Goal: Task Accomplishment & Management: Use online tool/utility

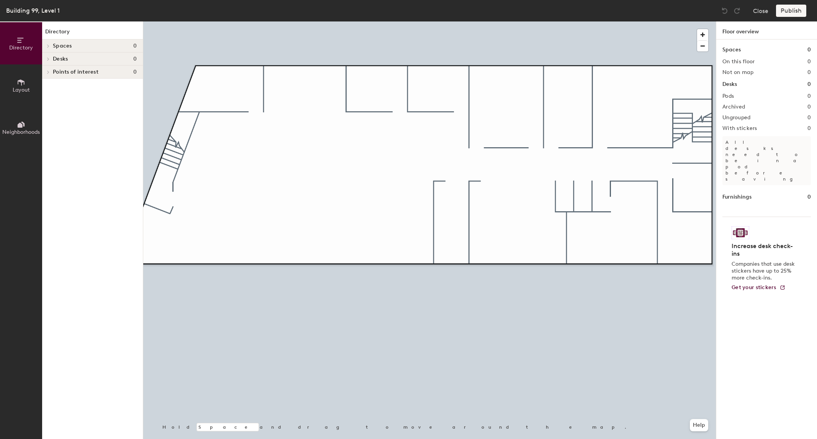
click at [22, 83] on icon at bounding box center [21, 82] width 8 height 8
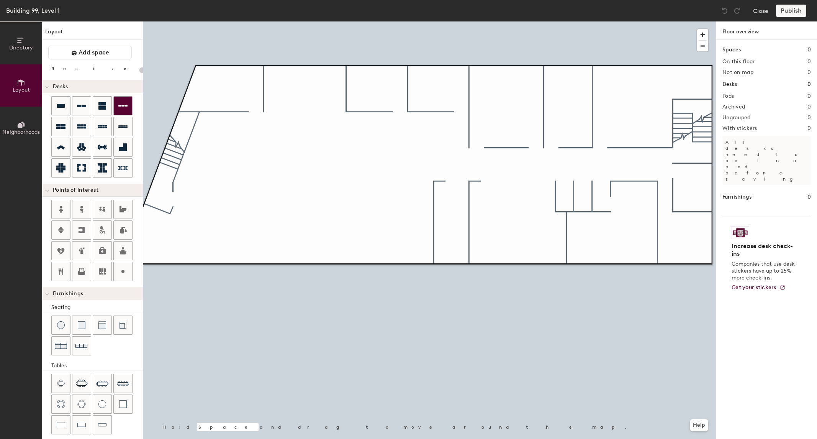
click at [125, 106] on icon at bounding box center [122, 106] width 9 height 2
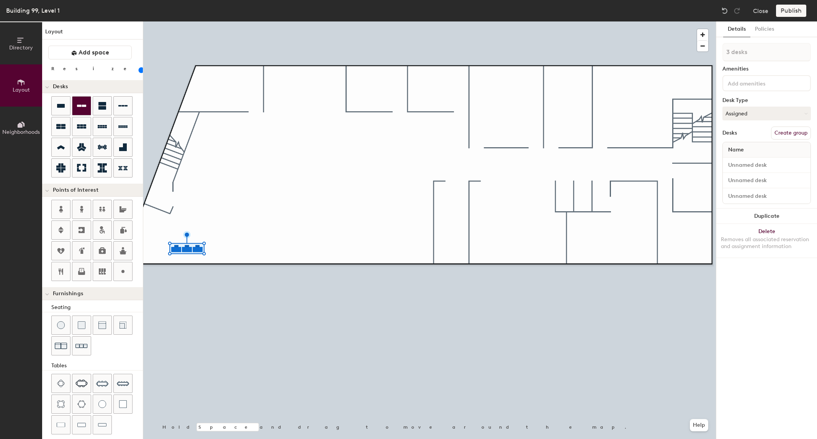
click at [85, 109] on icon at bounding box center [81, 105] width 9 height 9
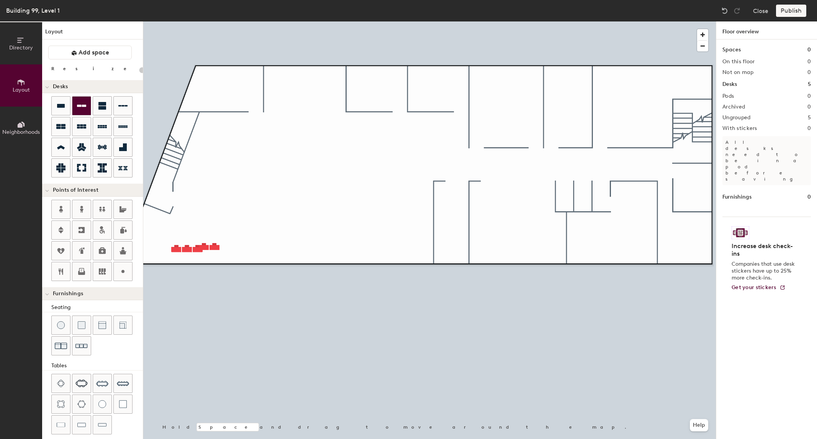
type input "100"
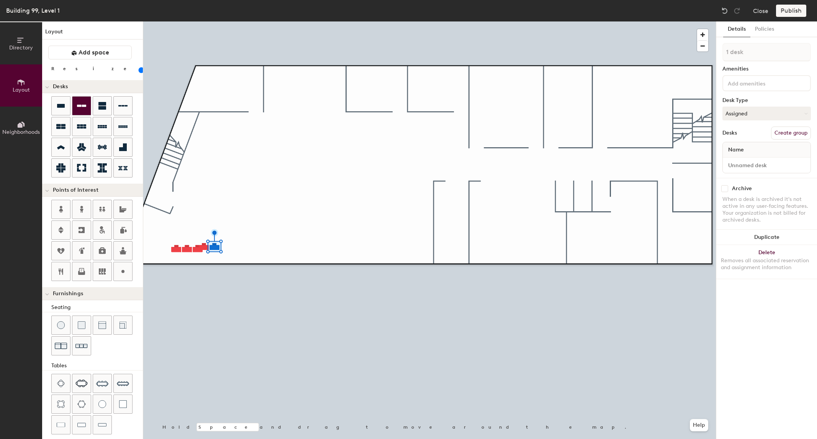
type input "2 desks"
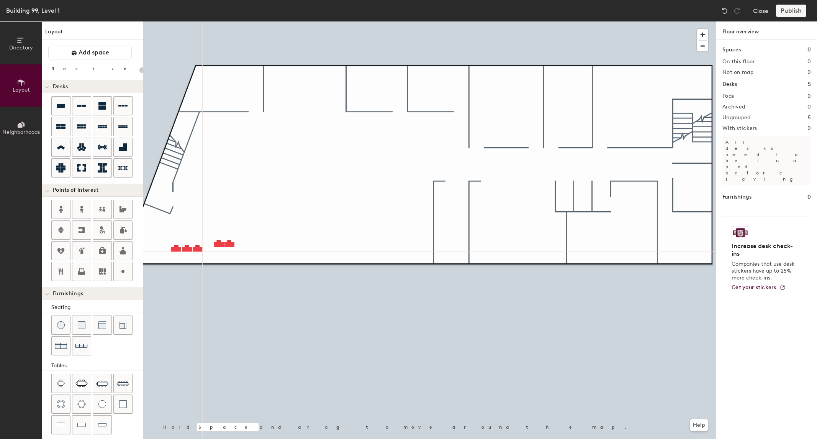
click at [119, 76] on div "Layout Add space Resize Desks Points of Interest Furnishings Seating Tables Boo…" at bounding box center [92, 229] width 101 height 417
click at [105, 169] on icon at bounding box center [102, 167] width 9 height 9
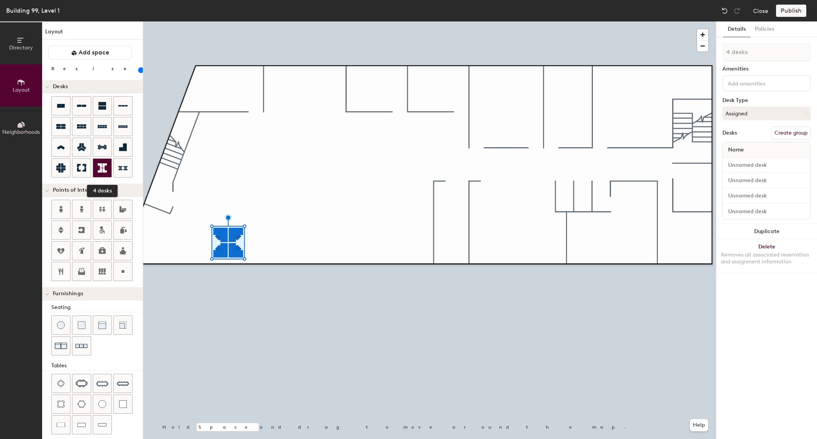
click at [98, 169] on icon at bounding box center [102, 167] width 9 height 9
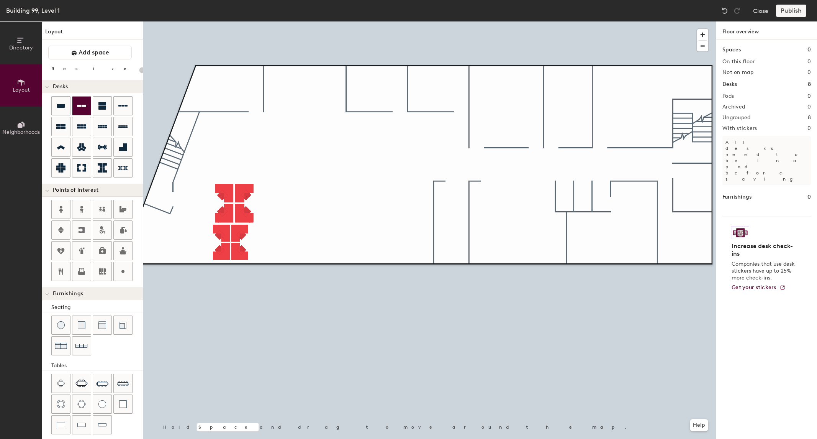
click at [77, 107] on icon at bounding box center [81, 105] width 9 height 9
click at [118, 106] on icon at bounding box center [122, 105] width 9 height 9
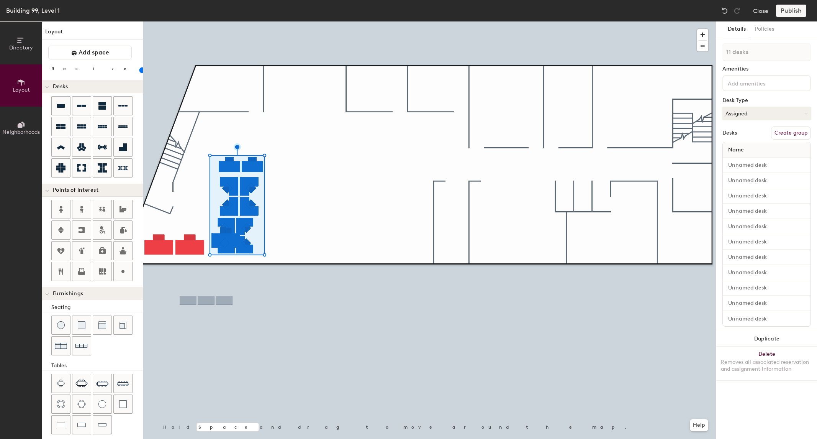
type input "300"
type input "1 desk"
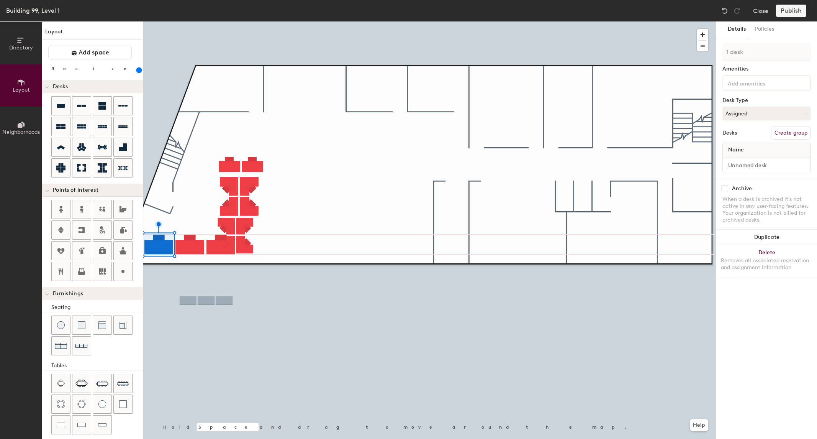
type input "300"
type input "2 desks"
type input "300"
type input "3 desks"
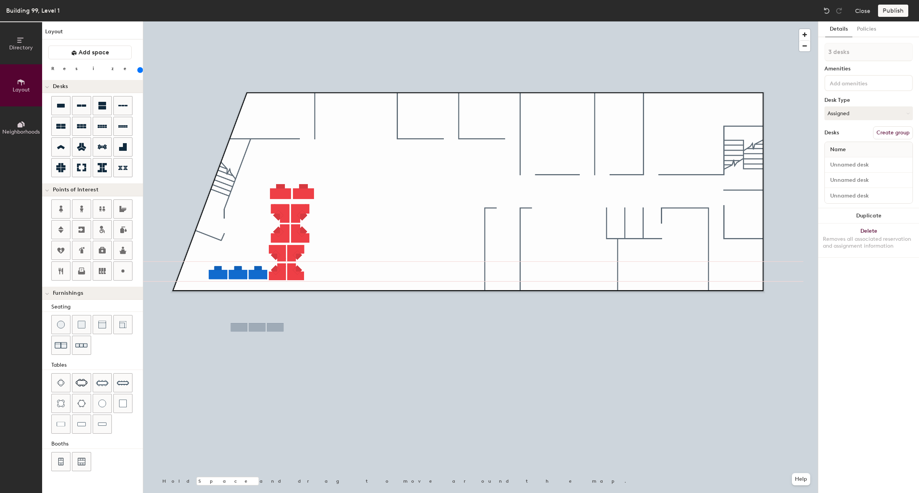
type input "160"
type input "3 desks"
click at [139, 70] on input "range" at bounding box center [139, 70] width 0 height 6
type input "200"
type input "2 desks"
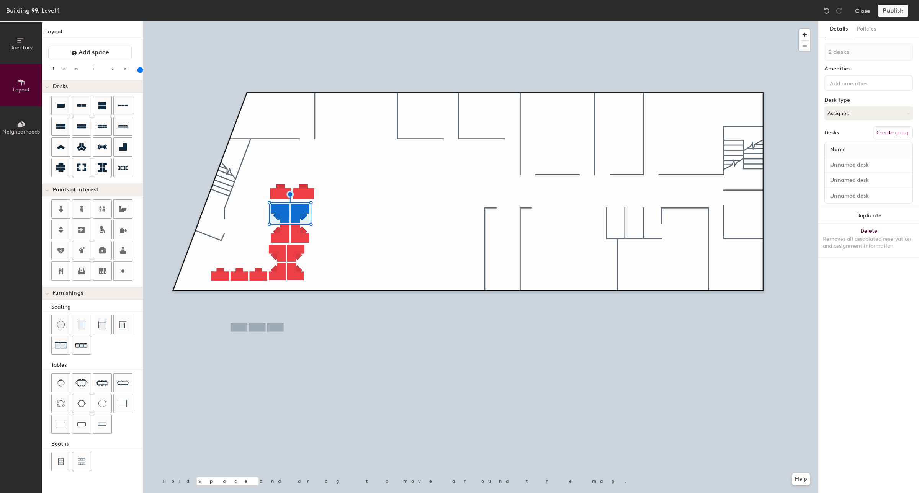
type input "200"
type input "3 desks"
type input "200"
type input "4 desks"
click at [139, 69] on input "range" at bounding box center [139, 70] width 0 height 6
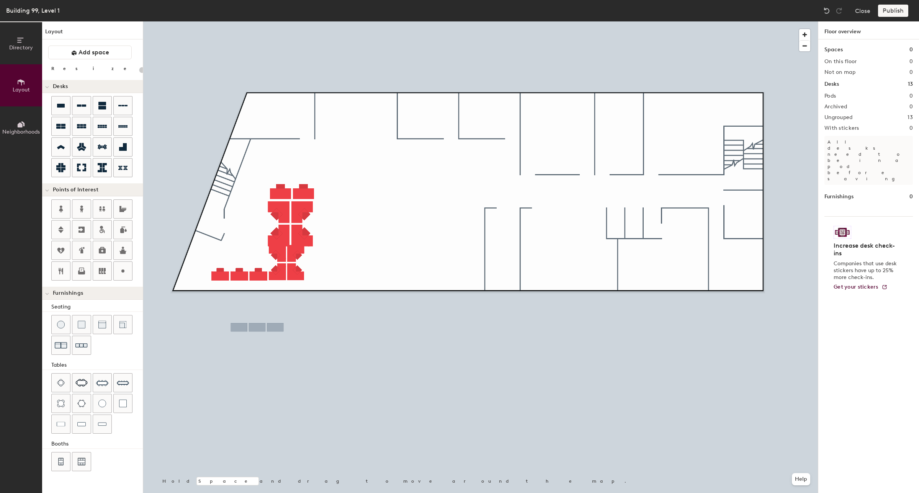
type input "220"
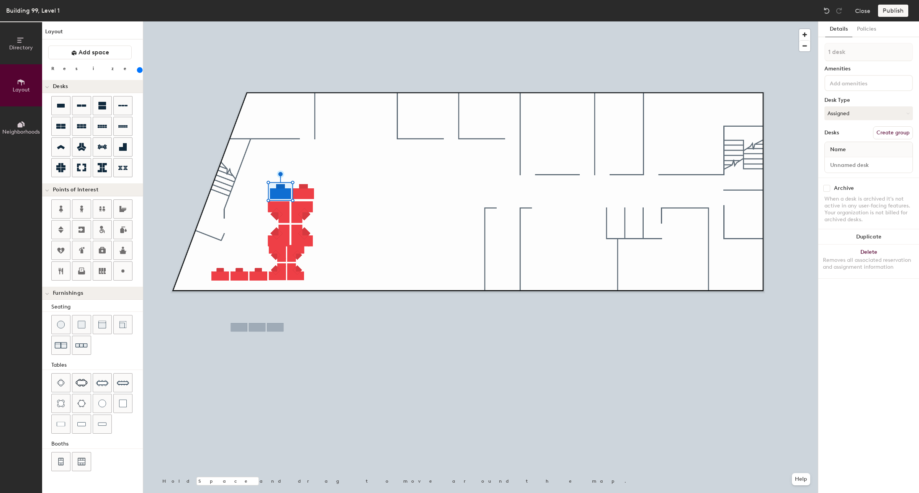
type input "2 desks"
click at [139, 70] on input "range" at bounding box center [139, 70] width 0 height 6
drag, startPoint x: 93, startPoint y: 71, endPoint x: 88, endPoint y: 70, distance: 4.7
click at [139, 70] on input "range" at bounding box center [139, 70] width 0 height 6
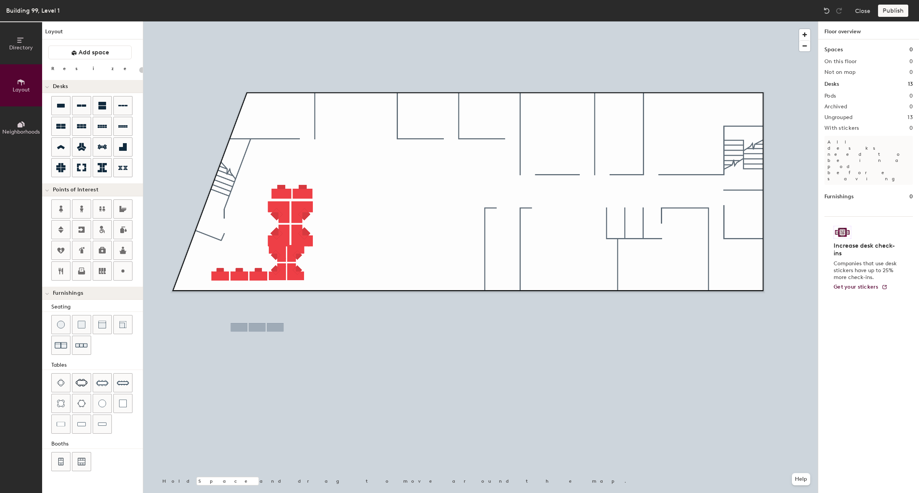
type input "200"
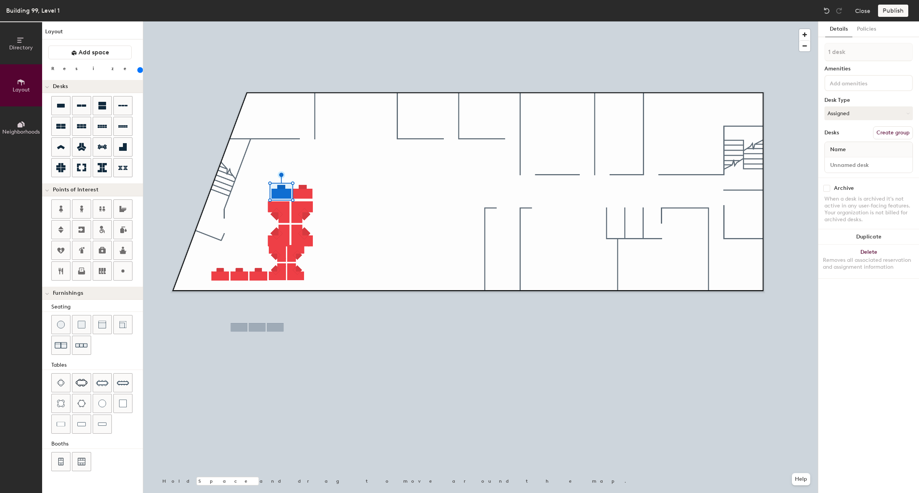
type input "2 desks"
type input "20"
type input "3 desks"
type input "20"
type input "4 desks"
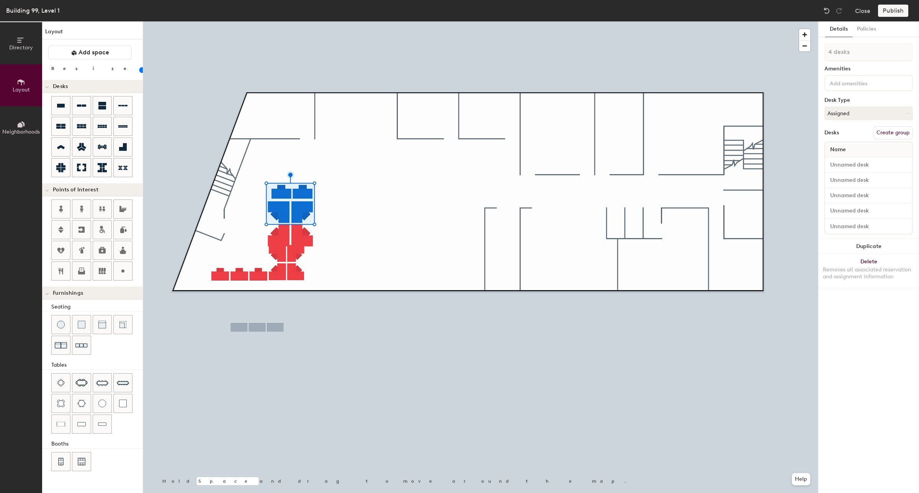
type input "20"
type input "5 desks"
type input "20"
type input "6 desks"
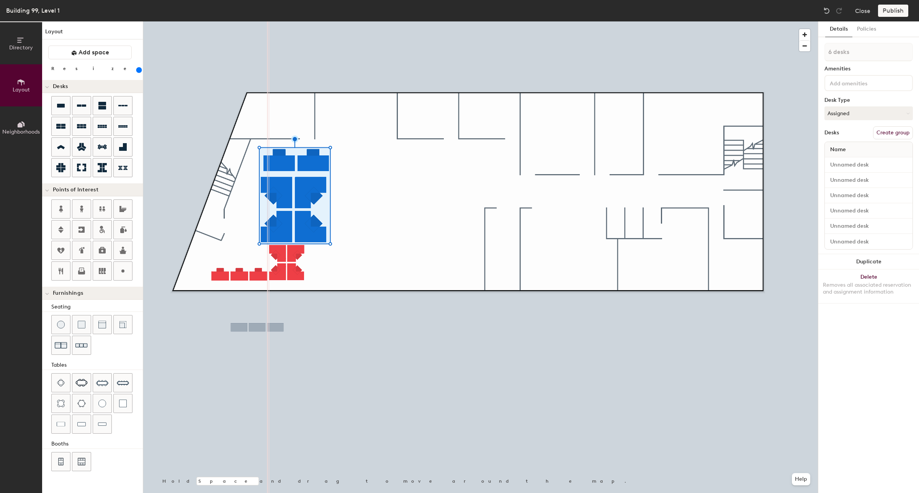
click at [139, 69] on input "range" at bounding box center [139, 70] width 0 height 6
drag, startPoint x: 100, startPoint y: 69, endPoint x: 95, endPoint y: 69, distance: 5.0
click at [139, 69] on input "range" at bounding box center [139, 70] width 0 height 6
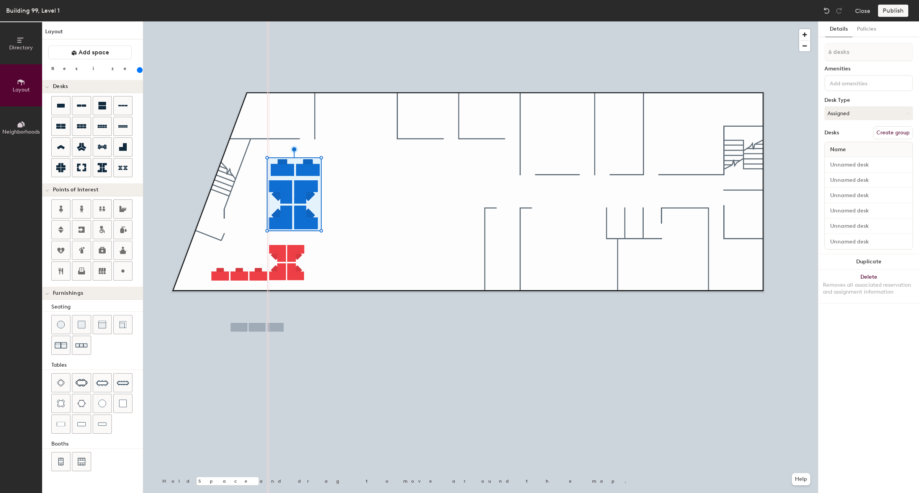
click at [139, 69] on input "range" at bounding box center [139, 70] width 0 height 6
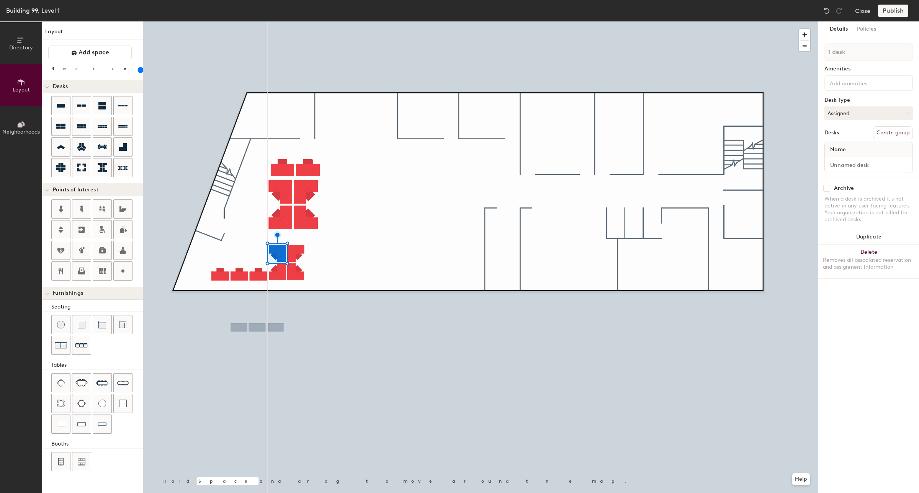
type input "180"
type input "2 desks"
type input "180"
type input "3 desks"
type input "180"
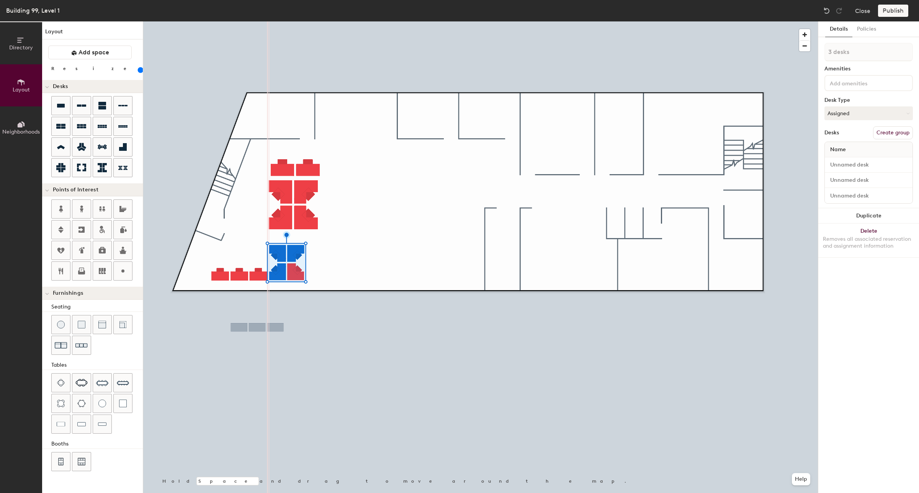
type input "4 desks"
click at [139, 70] on input "range" at bounding box center [139, 70] width 0 height 6
drag, startPoint x: 95, startPoint y: 70, endPoint x: 90, endPoint y: 69, distance: 4.7
click at [139, 69] on input "range" at bounding box center [139, 70] width 0 height 6
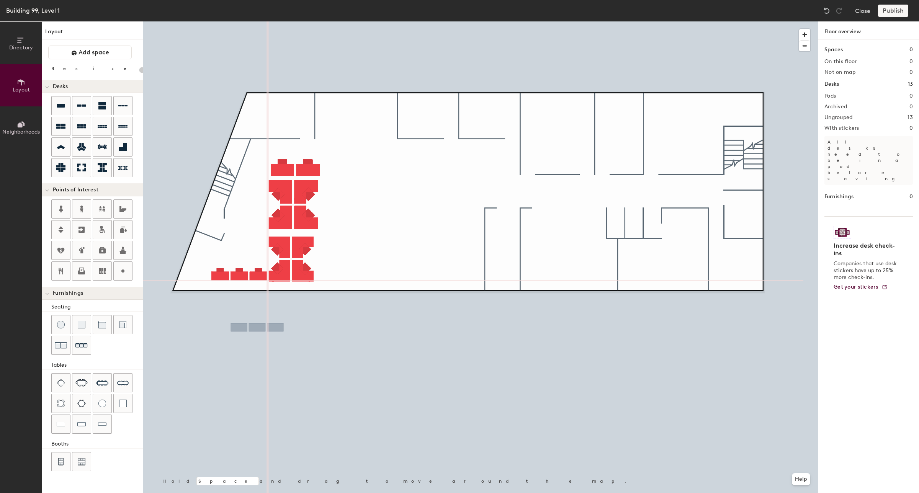
type input "220"
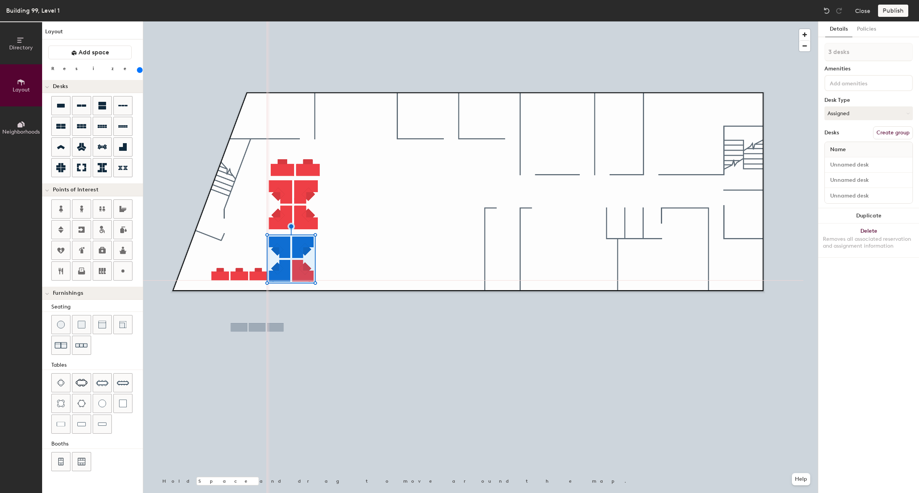
type input "4 desks"
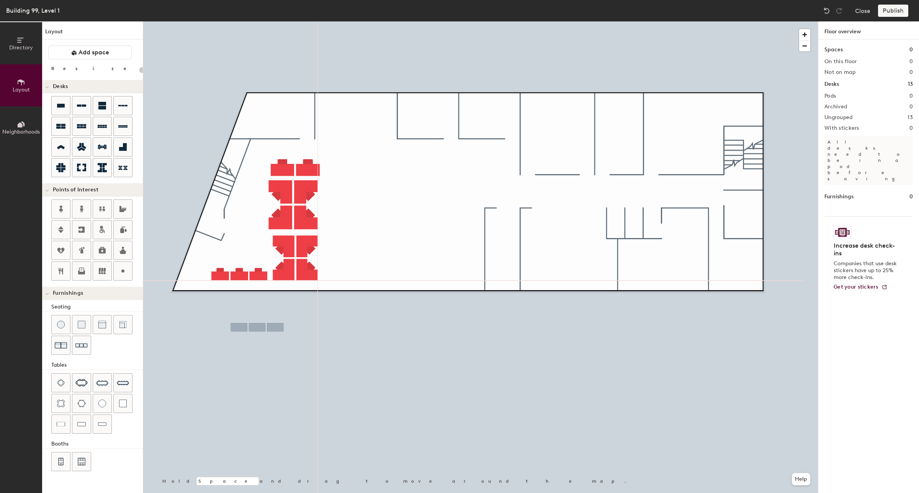
type input "220"
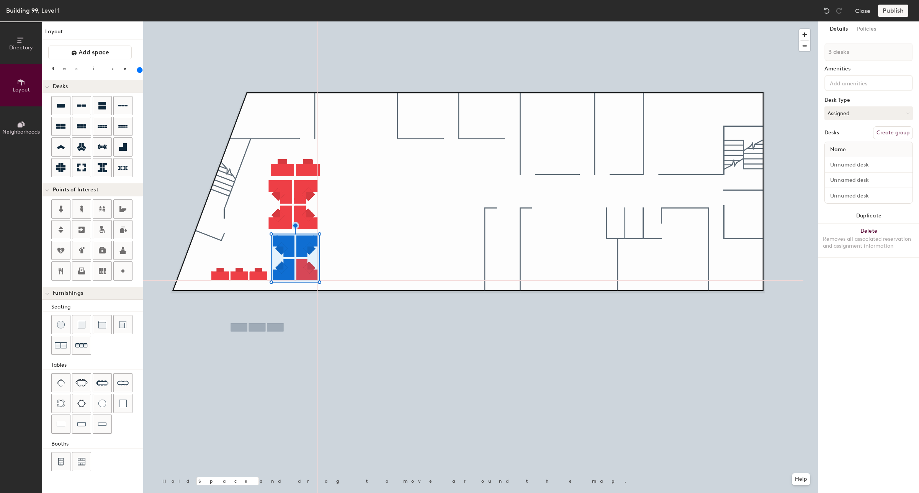
type input "4 desks"
click at [139, 70] on input "range" at bounding box center [139, 70] width 0 height 6
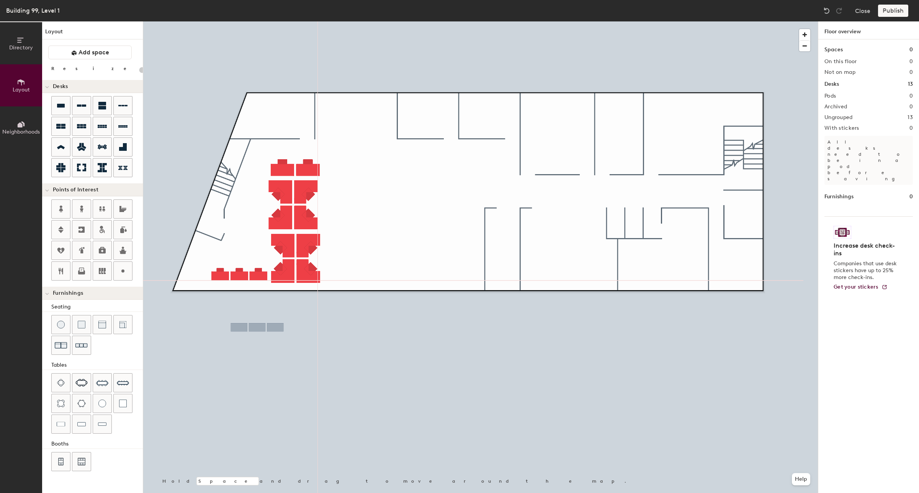
type input "240"
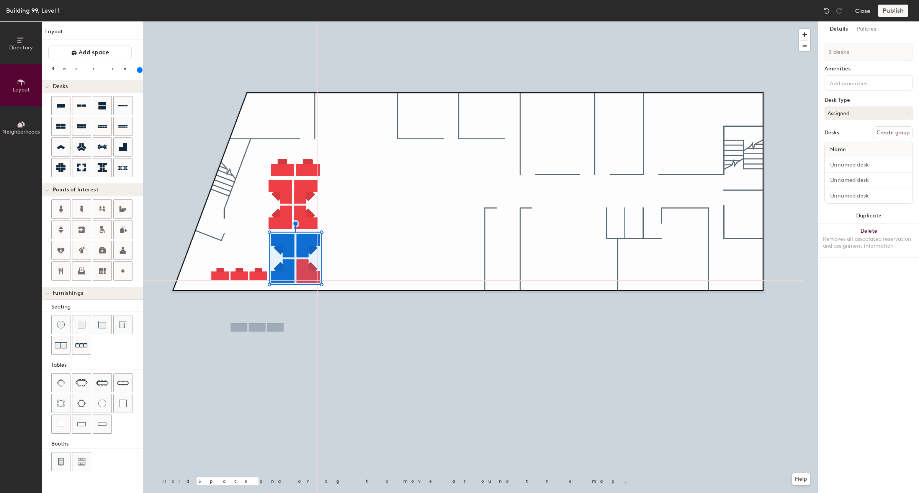
type input "4 desks"
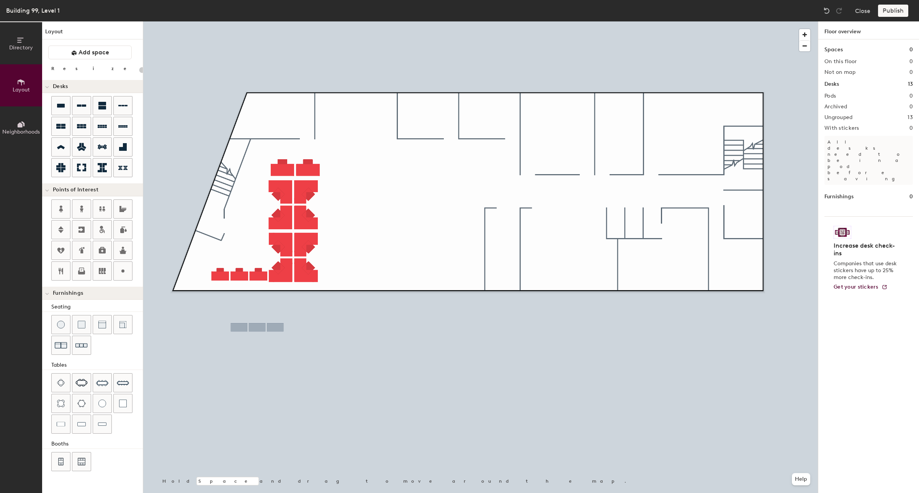
type input "240"
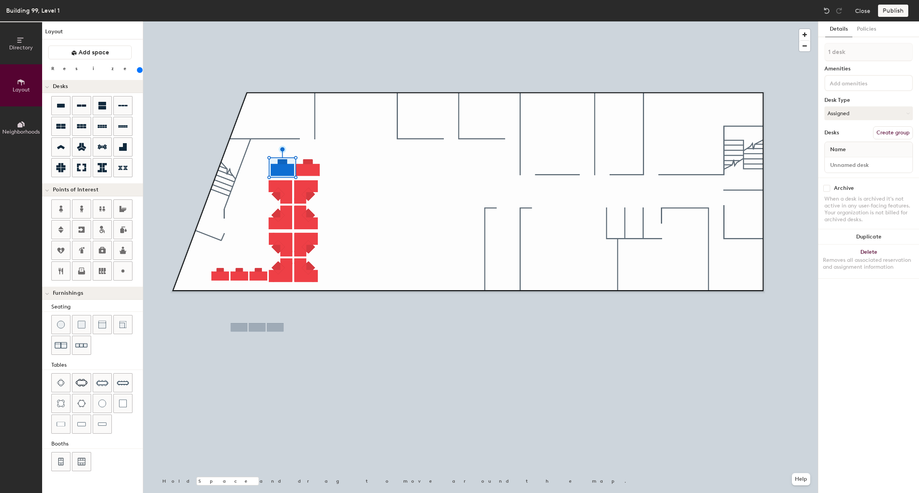
type input "2 desks"
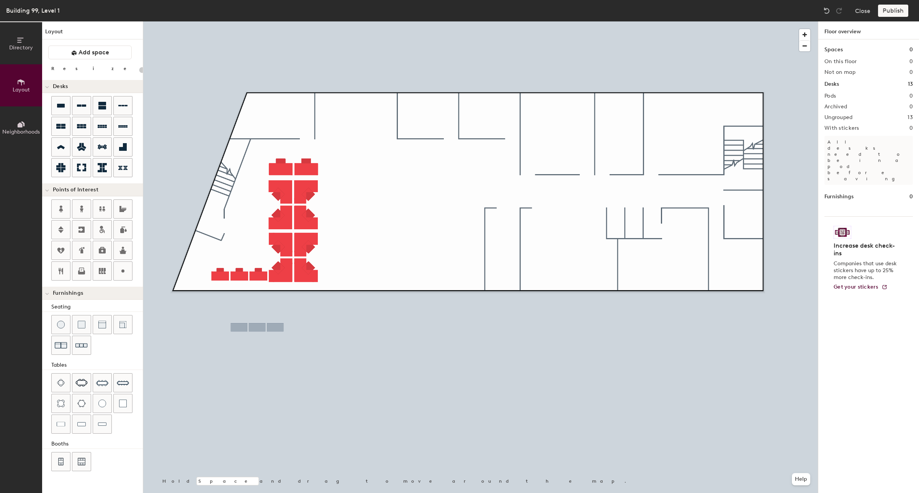
type input "180"
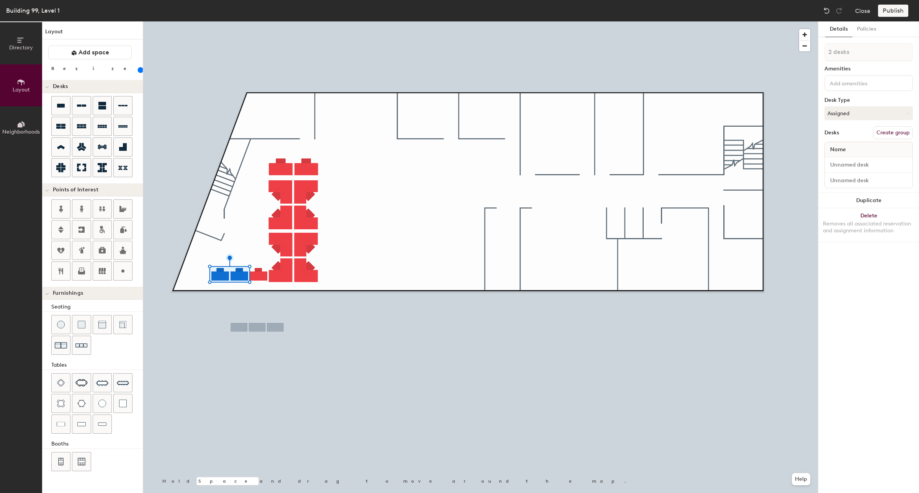
type input "3 desks"
type input "260"
type input "2 desks"
type input "260"
type input "3 desks"
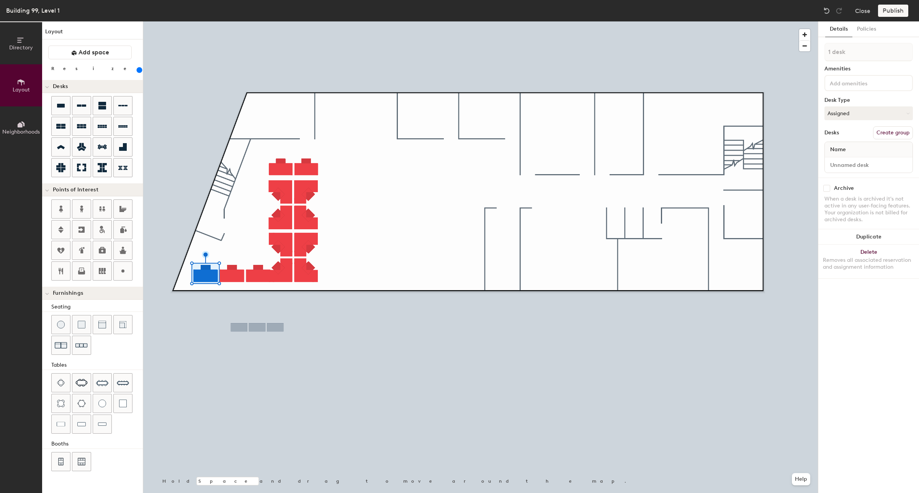
type input "260"
type input "2 desks"
type input "260"
type input "3 desks"
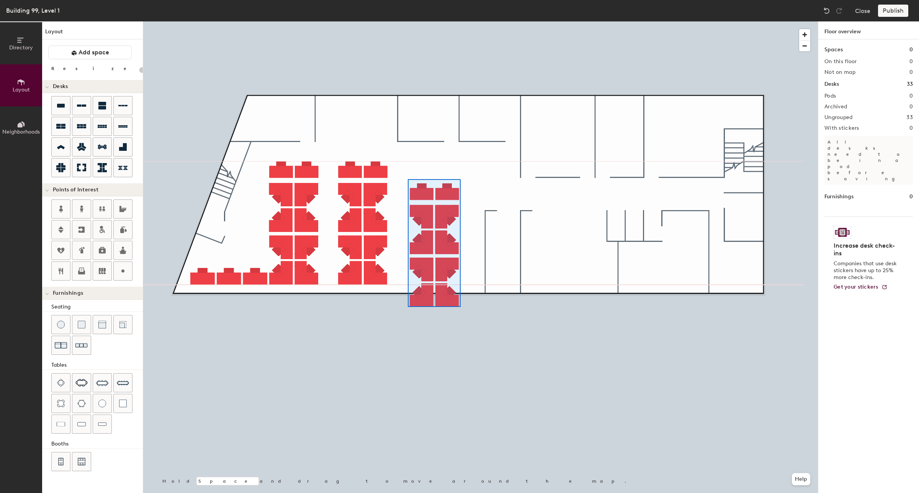
type input "240"
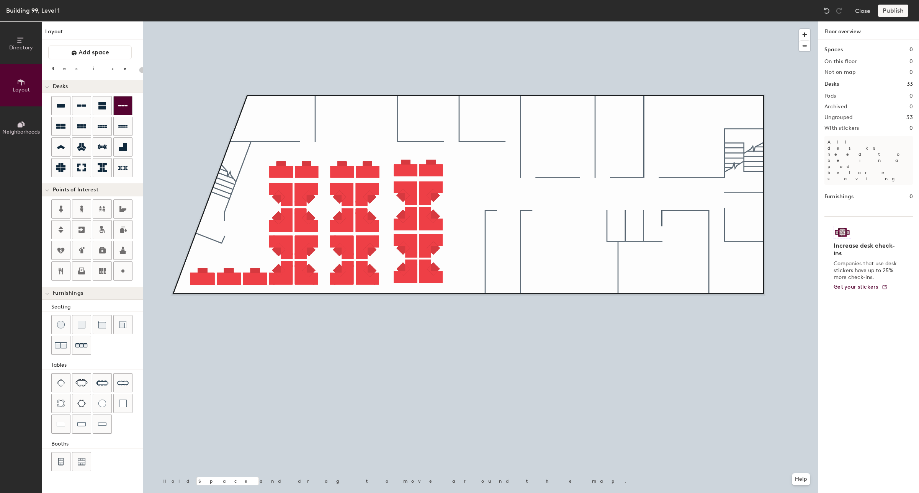
click at [120, 102] on icon at bounding box center [122, 105] width 9 height 9
type input "240"
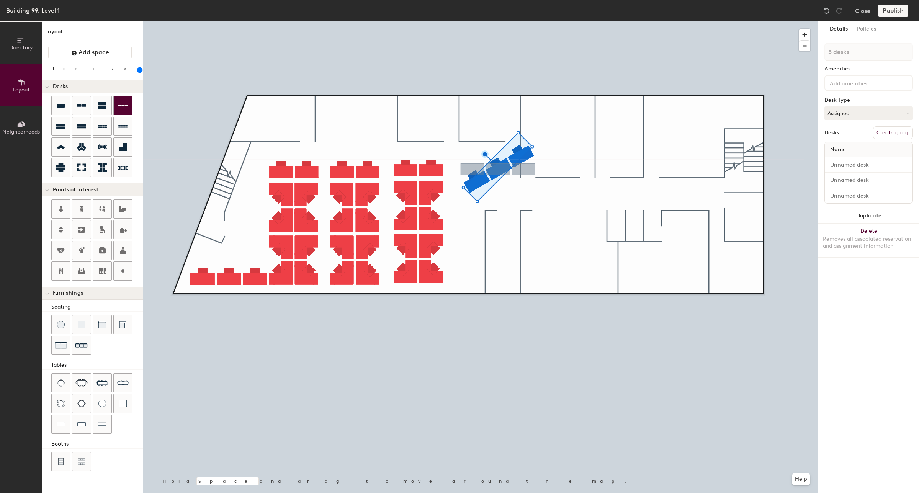
type input "1 desk"
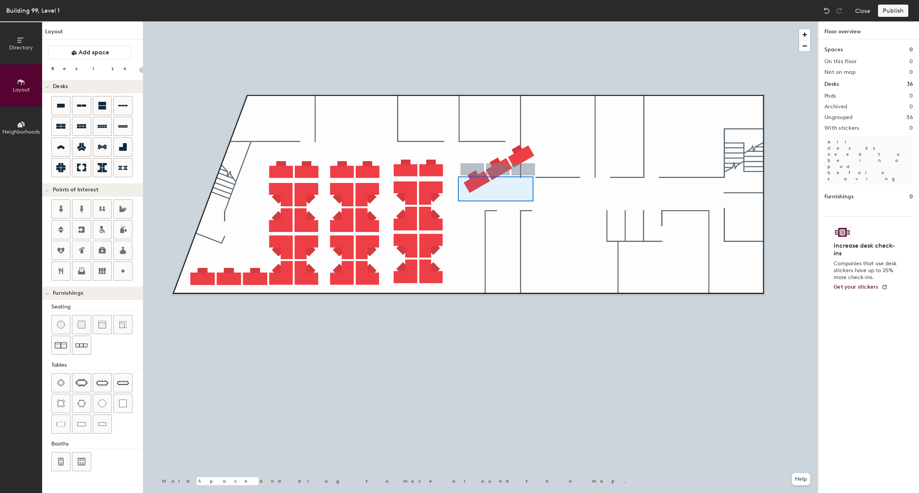
click at [533, 21] on div at bounding box center [480, 21] width 675 height 0
type input "240"
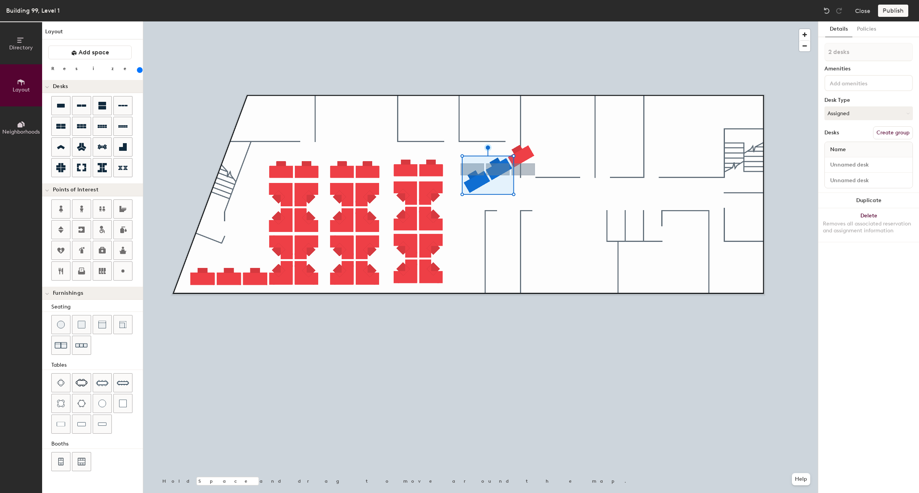
type input "3 desks"
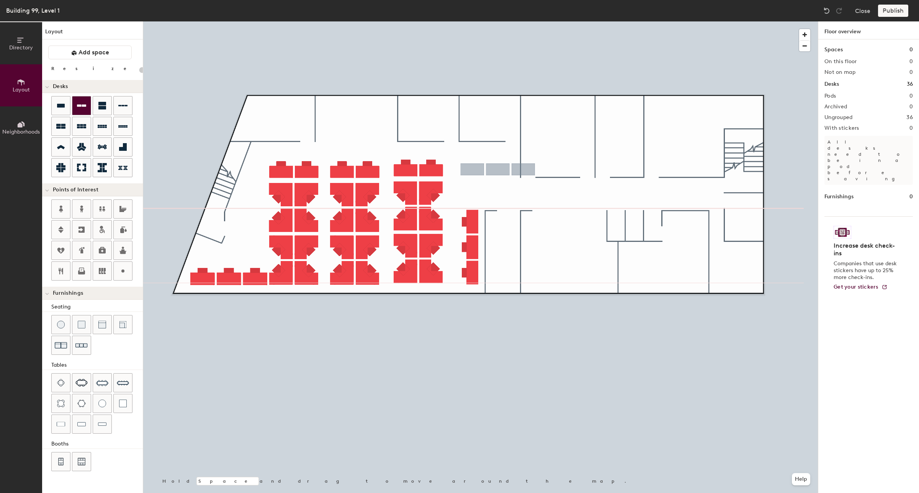
click at [85, 107] on icon at bounding box center [81, 105] width 9 height 9
type input "240"
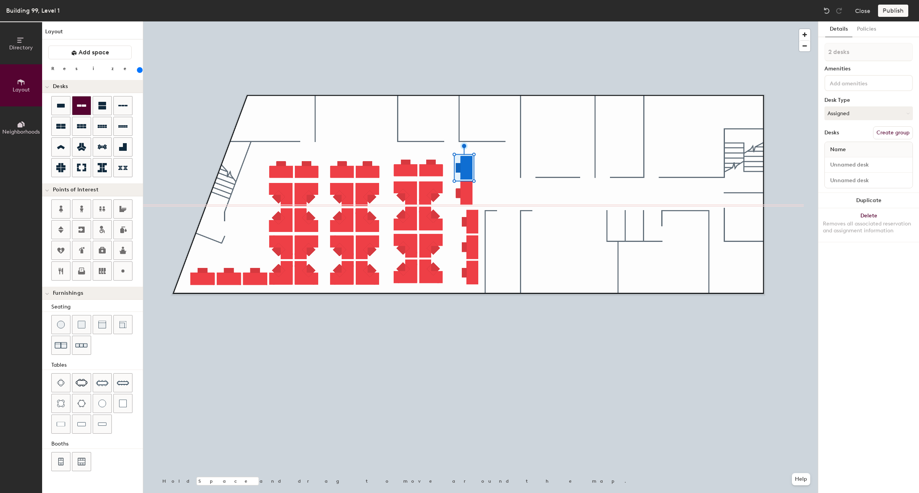
type input "2 desks"
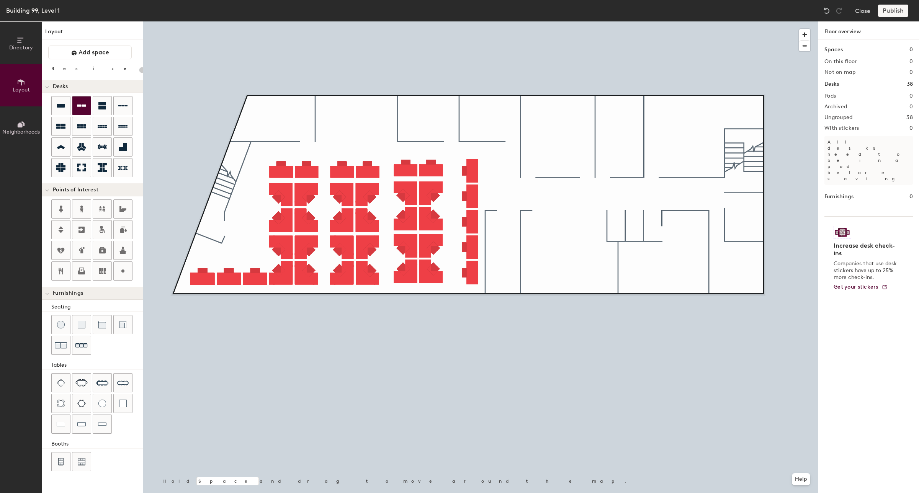
type input "20"
click at [102, 173] on div at bounding box center [102, 168] width 18 height 18
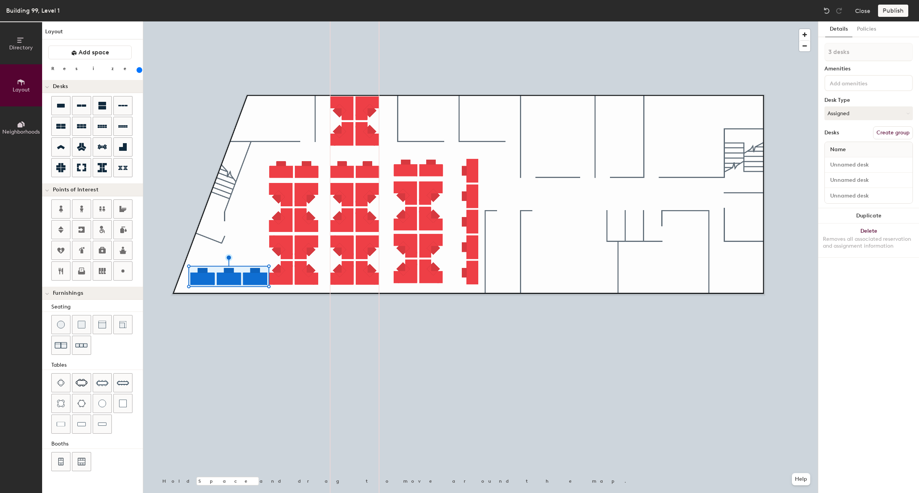
click at [885, 134] on button "Create group" at bounding box center [893, 132] width 40 height 13
type input "260"
click at [902, 164] on input "Desk 1" at bounding box center [868, 165] width 85 height 11
type input "W"
type input "260"
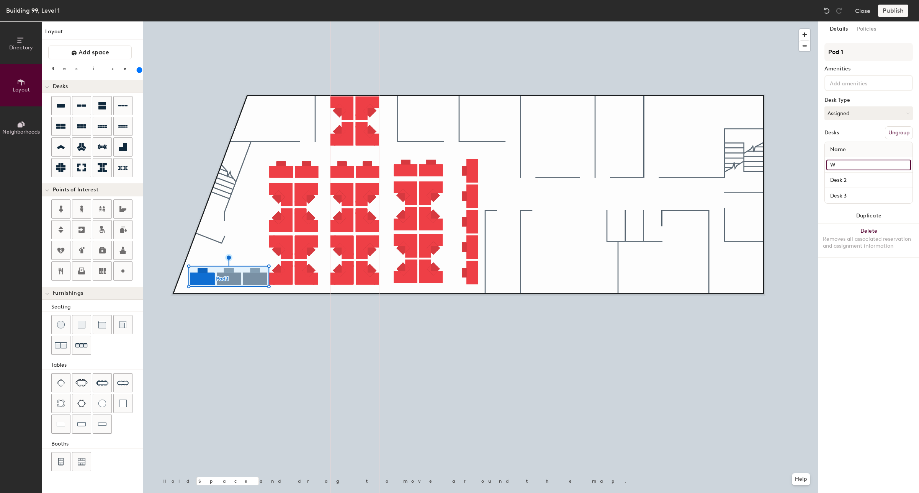
type input "WS"
type input "260"
type input "WS0"
type input "260"
type input "WS01"
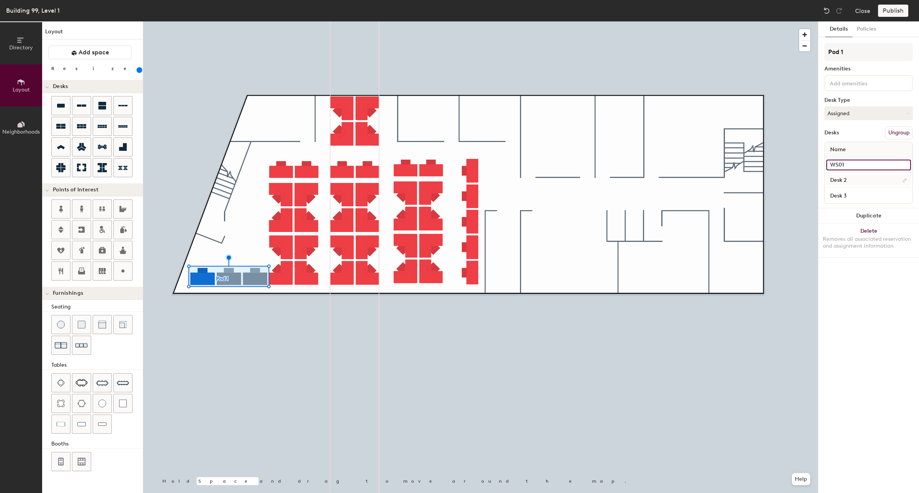
type input "260"
type input "WS01"
drag, startPoint x: 862, startPoint y: 178, endPoint x: 890, endPoint y: 177, distance: 28.0
click at [861, 178] on input "Desk 2" at bounding box center [868, 180] width 85 height 11
type input "260"
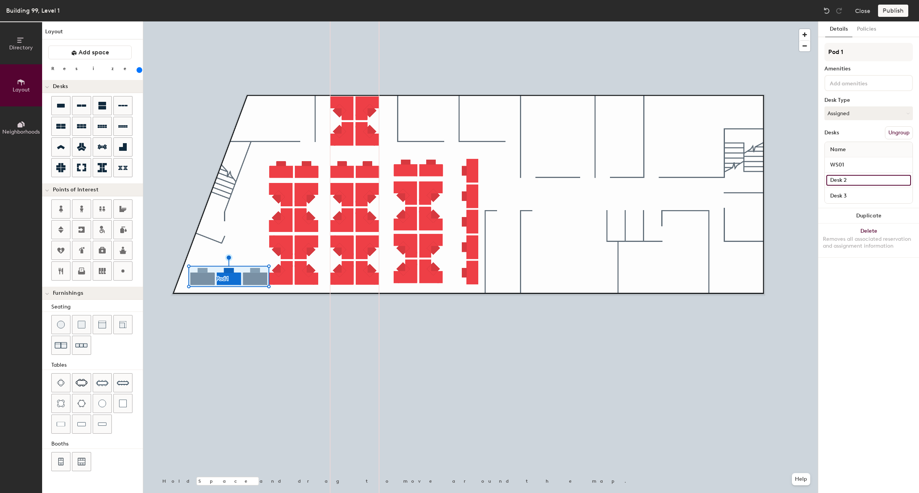
click at [903, 179] on input "Desk 2" at bounding box center [868, 180] width 85 height 11
click at [815, 175] on div "Directory Layout Neighborhoods Layout Add space Resize Desks Points of Interest…" at bounding box center [459, 257] width 919 height 472
type input "W"
type input "260"
type input "WS02"
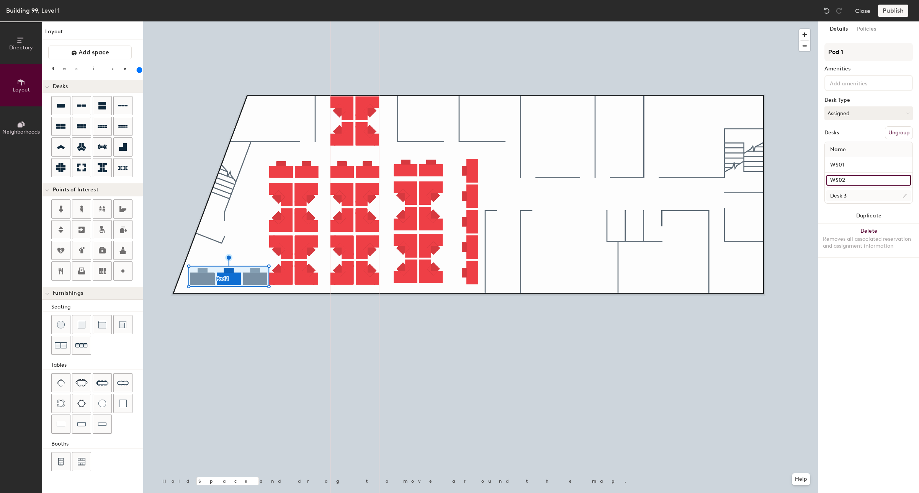
type input "260"
type input "WS02"
click at [850, 191] on input "Desk 3" at bounding box center [868, 195] width 85 height 11
type input "260"
drag, startPoint x: 851, startPoint y: 193, endPoint x: 825, endPoint y: 195, distance: 26.1
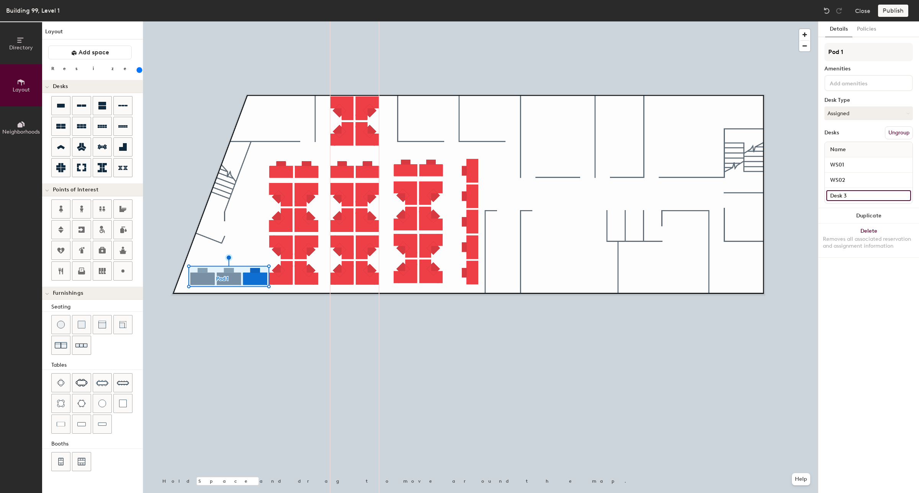
click at [825, 195] on div "Desk 3" at bounding box center [869, 195] width 88 height 15
drag, startPoint x: 869, startPoint y: 196, endPoint x: 826, endPoint y: 193, distance: 42.7
click at [826, 193] on input "Desk 3" at bounding box center [868, 195] width 85 height 11
type input "W"
type input "260"
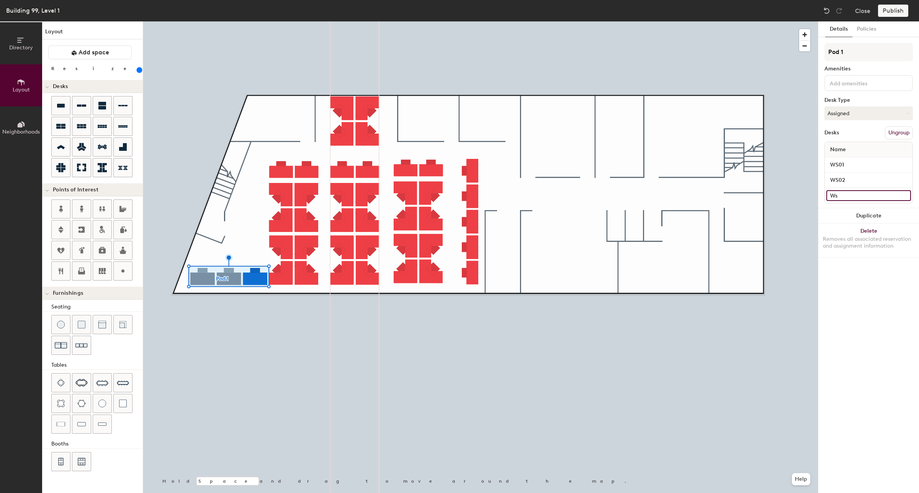
type input "Ws0"
type input "260"
type input "Ws03"
type input "260"
type input "Ws03"
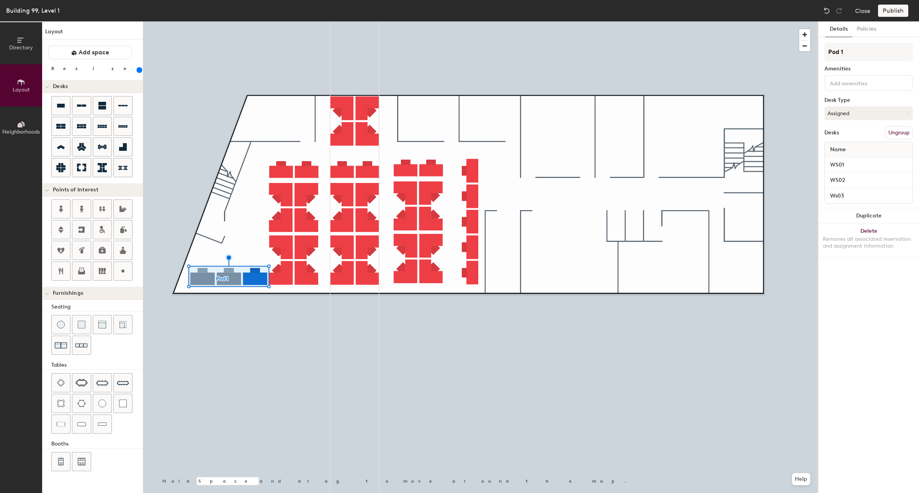
click at [889, 341] on div "Details Policies Pod 1 Amenities Desk Type Assigned Desks Ungroup Name WS01 WS0…" at bounding box center [868, 257] width 101 height 472
type input "260"
click at [844, 196] on input "Ws03" at bounding box center [868, 195] width 85 height 11
click at [839, 195] on input "Ws03" at bounding box center [868, 195] width 85 height 11
type input "260"
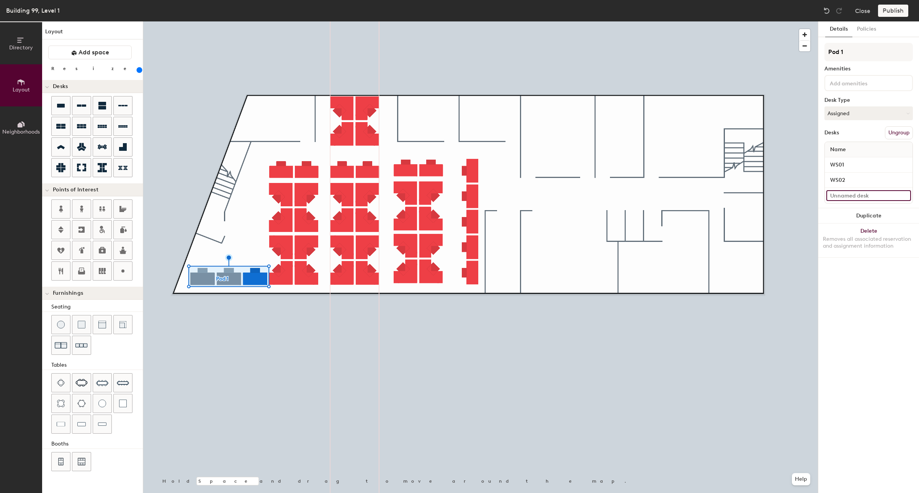
type input "S"
type input "260"
type input "W"
type input "260"
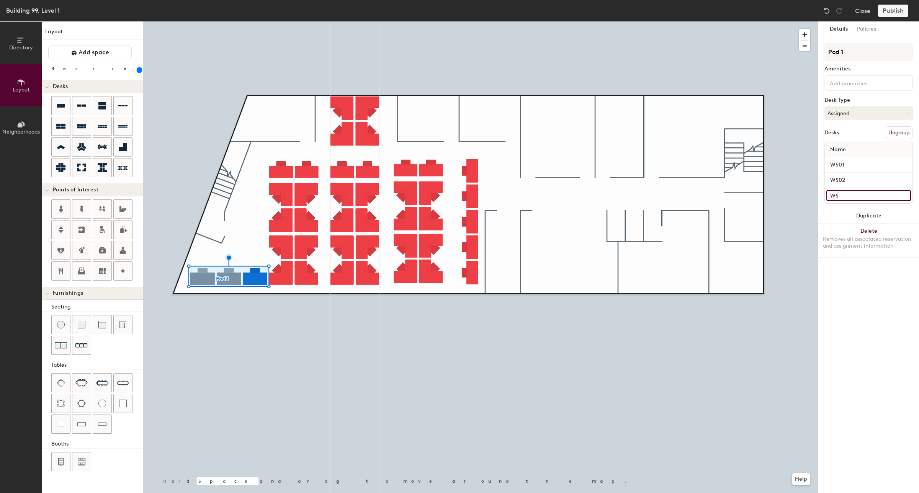
type input "WS0"
type input "260"
type input "WS03"
type input "260"
type input "WS03"
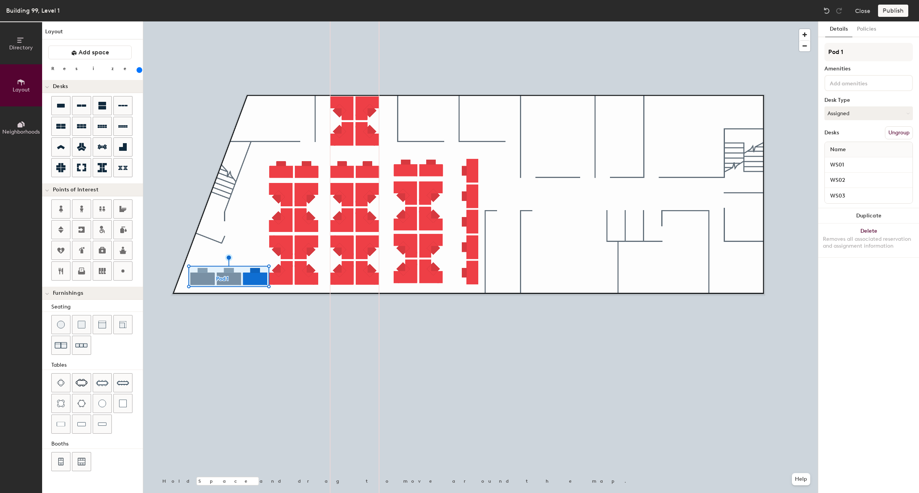
click at [879, 329] on div "Details Policies Pod 1 Amenities Desk Type Assigned Desks Ungroup Name WS01 WS0…" at bounding box center [868, 257] width 101 height 472
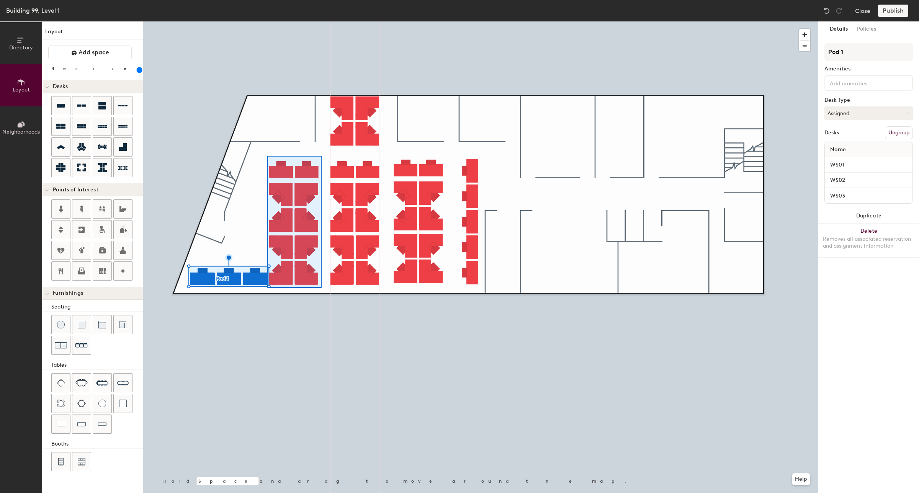
type input "240"
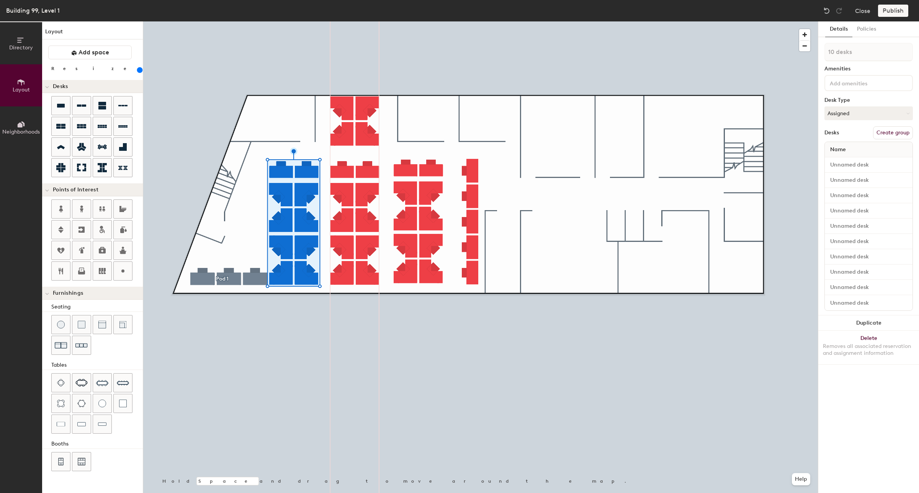
click at [900, 134] on button "Create group" at bounding box center [893, 132] width 40 height 13
click at [857, 165] on input "Desk 1" at bounding box center [868, 165] width 85 height 11
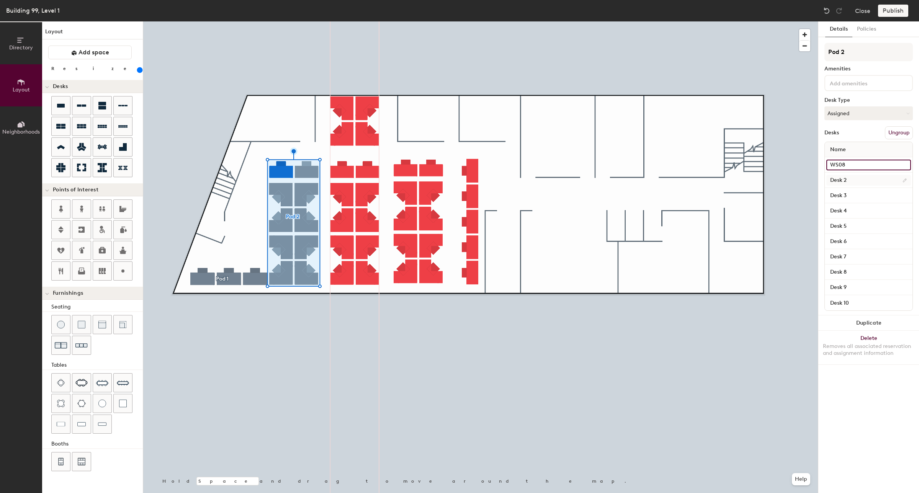
type input "WS08"
click at [851, 181] on input "Desk 2" at bounding box center [868, 180] width 85 height 11
type input "WS09"
click at [850, 197] on input "Desk 3" at bounding box center [868, 195] width 85 height 11
type input "WS07"
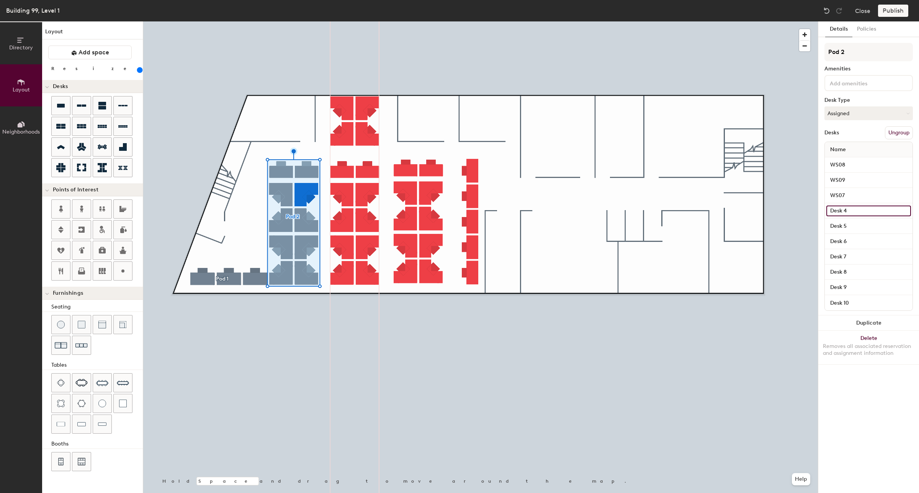
click at [848, 208] on input "Desk 4" at bounding box center [868, 211] width 85 height 11
type input "WS10"
click at [851, 228] on input "Desk 5" at bounding box center [868, 226] width 85 height 11
type input "WS11"
click at [847, 241] on input "Desk 6" at bounding box center [868, 241] width 85 height 11
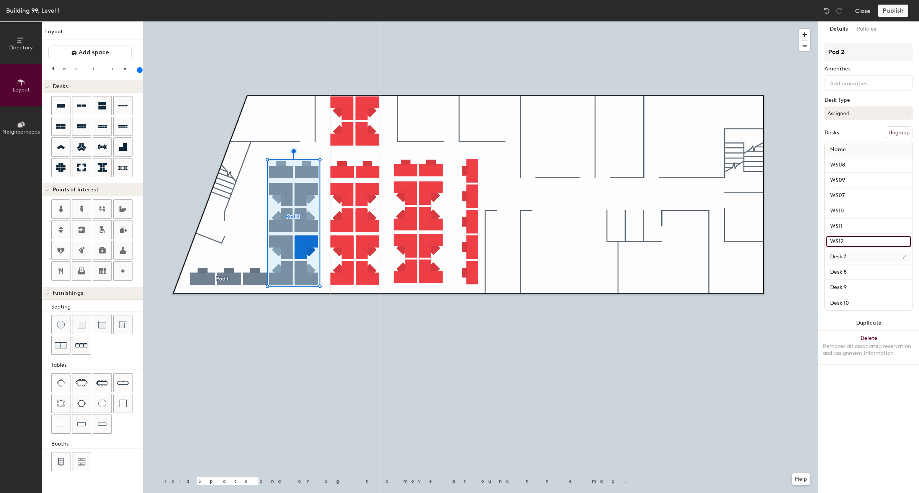
click at [846, 256] on input "Desk 7" at bounding box center [868, 257] width 85 height 11
type input "WS12"
type input "WS05"
click at [845, 271] on input "Desk 8" at bounding box center [868, 272] width 85 height 11
type input "WS06"
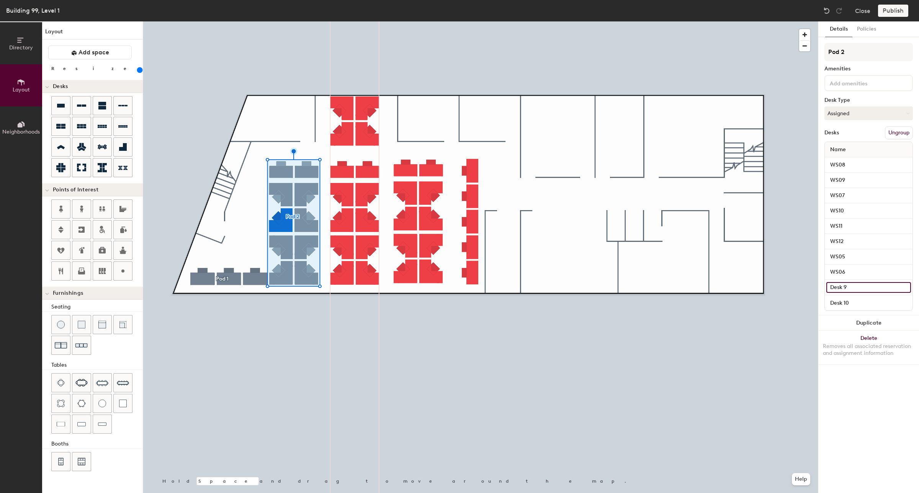
click at [845, 287] on input "Desk 9" at bounding box center [868, 287] width 85 height 11
type input "WS04"
click at [841, 304] on input "Desk 10" at bounding box center [868, 303] width 85 height 11
type input "WS13"
click at [861, 376] on div "Details Policies Pod 2 Amenities Desk Type Assigned Desks Ungroup Name WS08 WS0…" at bounding box center [868, 257] width 101 height 472
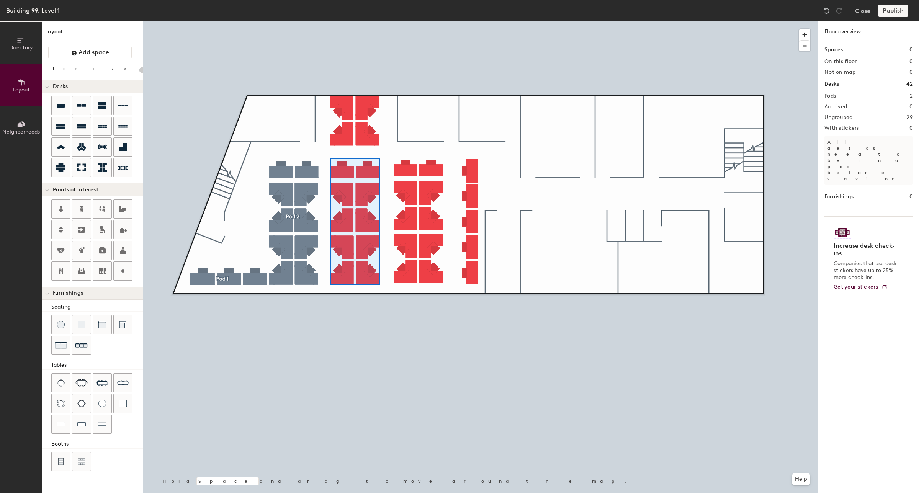
type input "240"
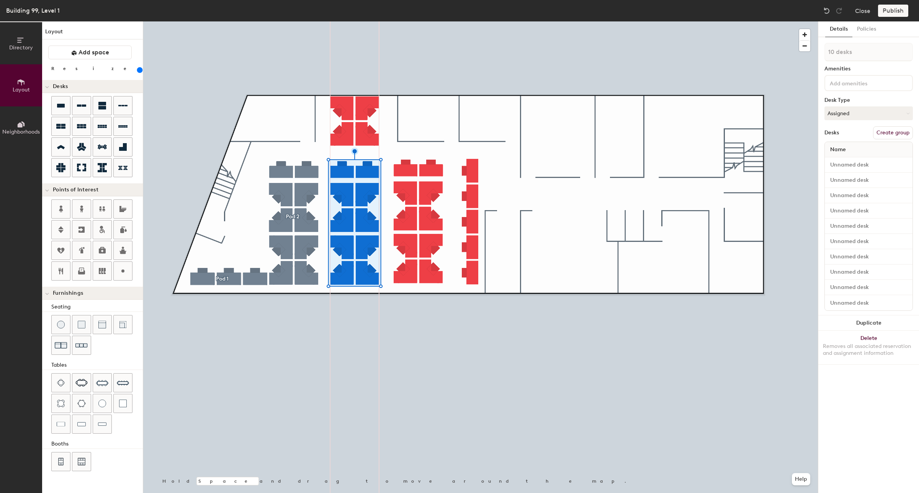
click at [882, 132] on button "Create group" at bounding box center [893, 132] width 40 height 13
click at [851, 164] on input "Desk 1" at bounding box center [868, 165] width 85 height 11
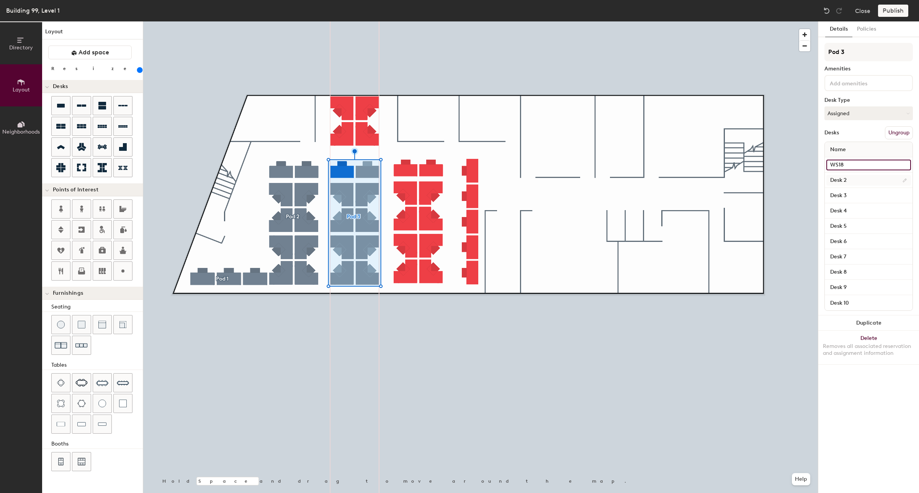
type input "WS18"
click at [841, 179] on input "Desk 2" at bounding box center [868, 180] width 85 height 11
type input "WS19"
click at [838, 195] on input "Desk 3" at bounding box center [868, 195] width 85 height 11
type input "WS17"
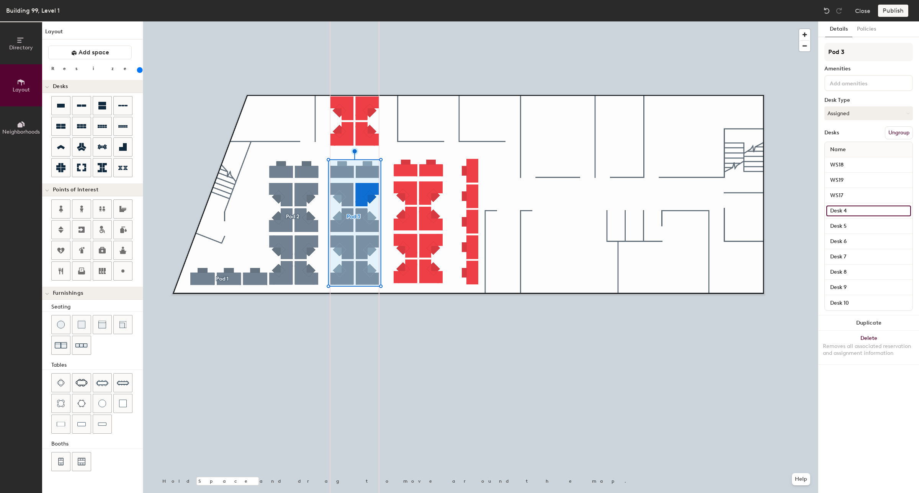
click at [842, 214] on input "Desk 4" at bounding box center [868, 211] width 85 height 11
click at [853, 211] on input "Ws20" at bounding box center [868, 211] width 85 height 11
type input "WS20"
click at [843, 223] on input "Desk 5" at bounding box center [868, 226] width 85 height 11
type input "WS21"
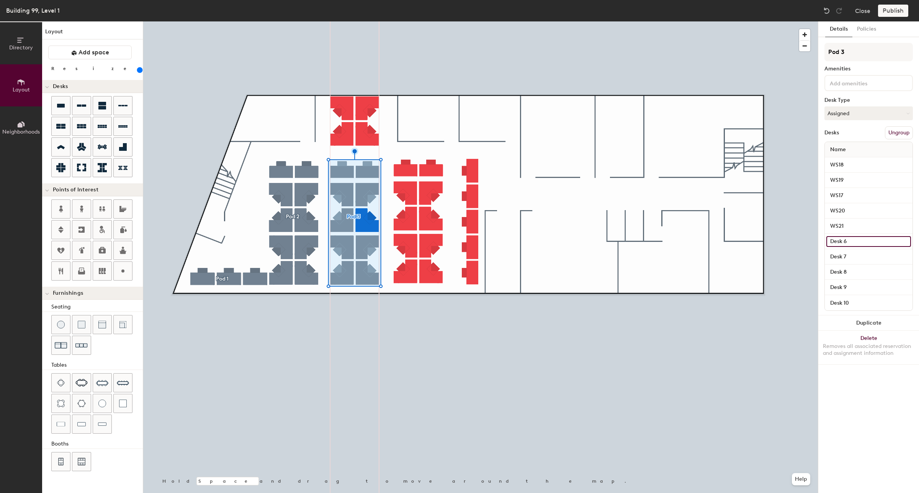
click at [835, 241] on input "Desk 6" at bounding box center [868, 241] width 85 height 11
type input "WS22"
click at [839, 252] on input "Desk 7" at bounding box center [868, 257] width 85 height 11
type input "WS15"
click at [843, 272] on input "Desk 8" at bounding box center [868, 272] width 85 height 11
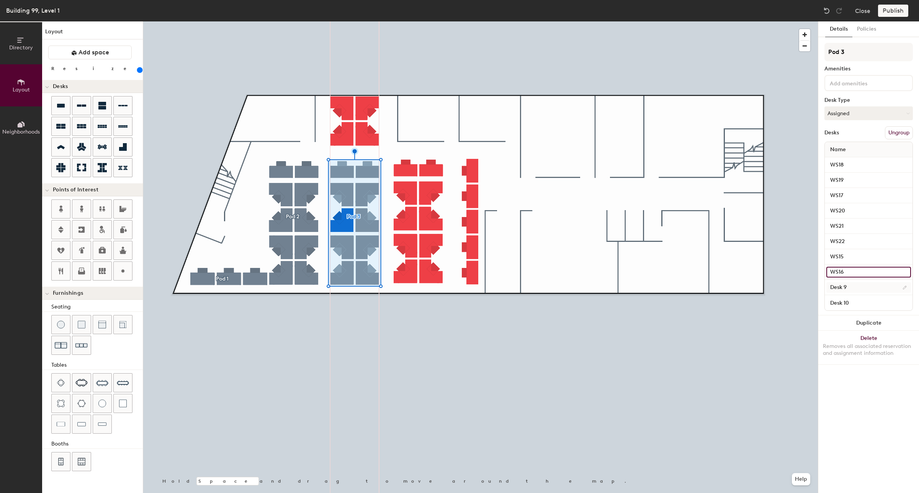
type input "WS16"
click at [842, 285] on input "Desk 9" at bounding box center [868, 287] width 85 height 11
type input "WS14"
click at [844, 303] on input "Desk 10" at bounding box center [868, 303] width 85 height 11
type input "WS23"
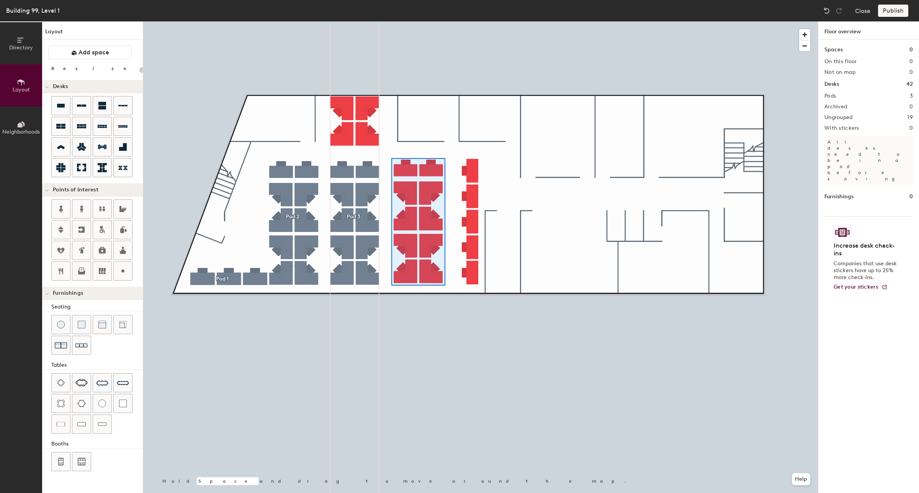
type input "240"
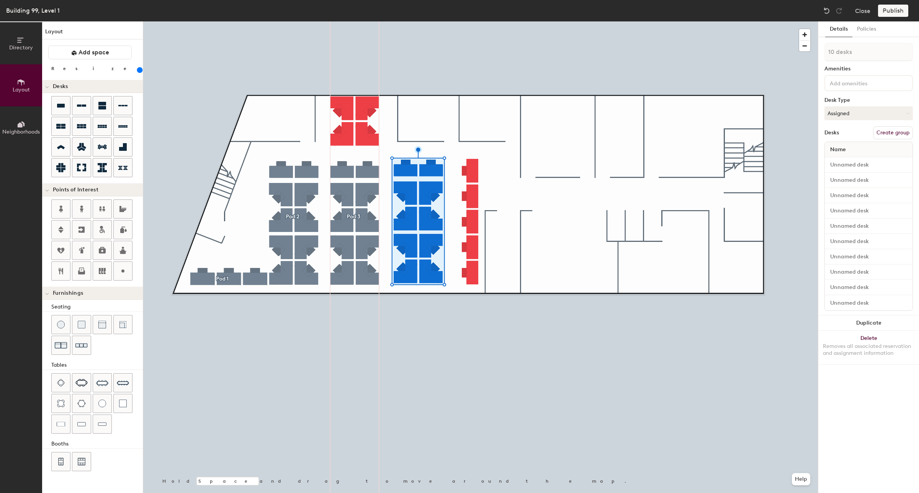
click at [900, 134] on button "Create group" at bounding box center [893, 132] width 40 height 13
click at [850, 165] on input "Desk 1" at bounding box center [868, 165] width 85 height 11
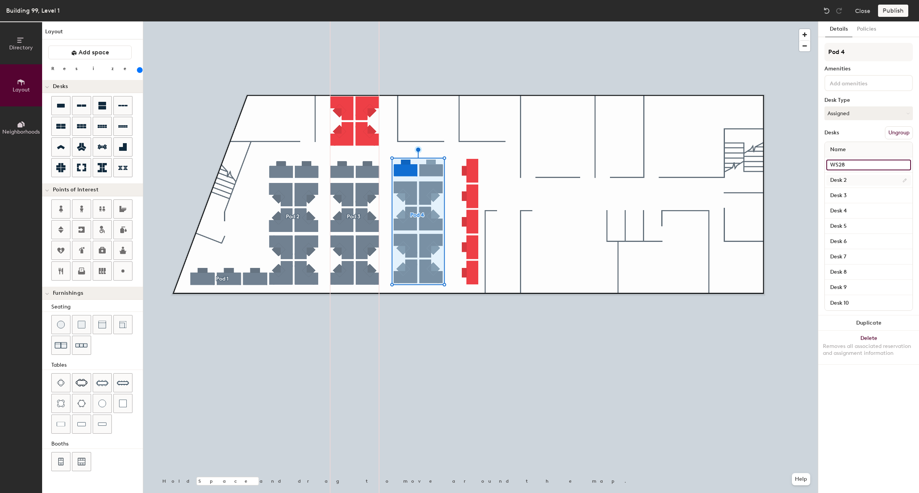
type input "WS28"
click at [842, 183] on input "Desk 2" at bounding box center [868, 180] width 85 height 11
type input "WS29"
click at [837, 195] on input "Desk 3" at bounding box center [868, 195] width 85 height 11
type input "WS30"
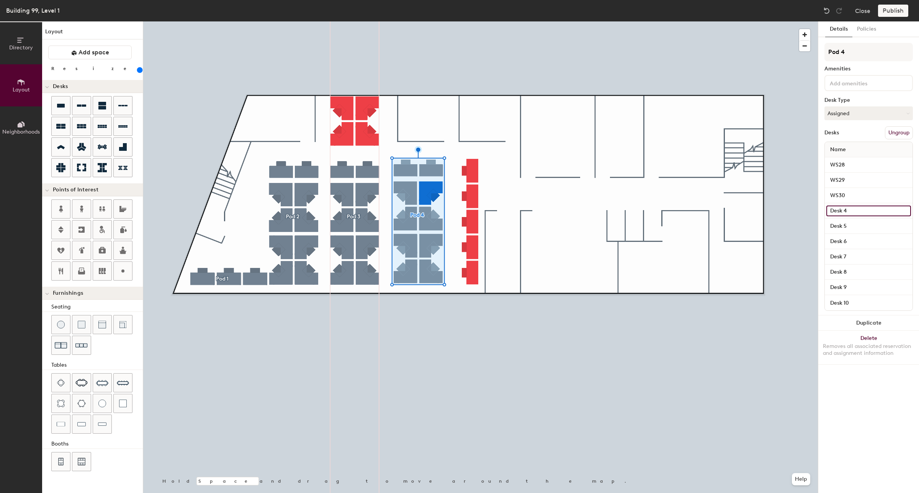
click at [835, 208] on input "Desk 4" at bounding box center [868, 211] width 85 height 11
type input "WS27"
click at [839, 227] on input "Desk 5" at bounding box center [868, 226] width 85 height 11
type input "WS31"
click at [839, 244] on input "Desk 6" at bounding box center [868, 241] width 85 height 11
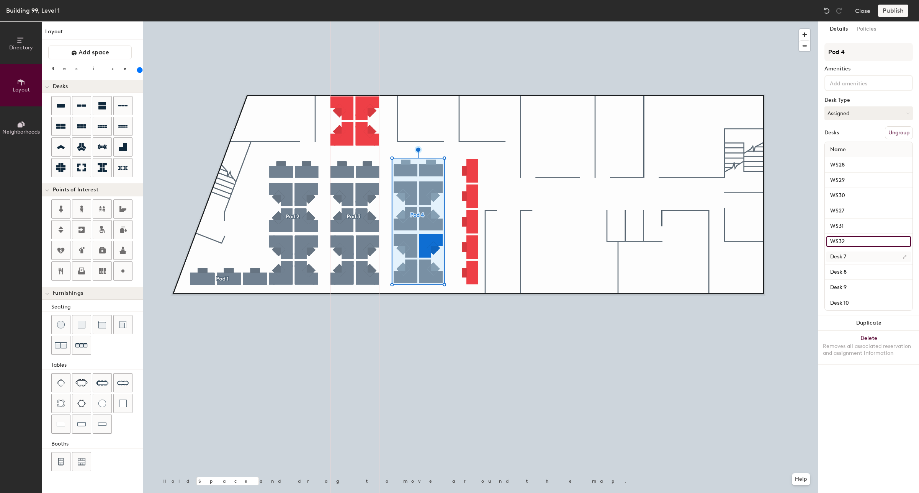
type input "WS32"
click at [835, 256] on input "Desk 7" at bounding box center [868, 257] width 85 height 11
type input "WS25"
click at [835, 272] on input "Desk 8" at bounding box center [868, 272] width 85 height 11
type input "WS26"
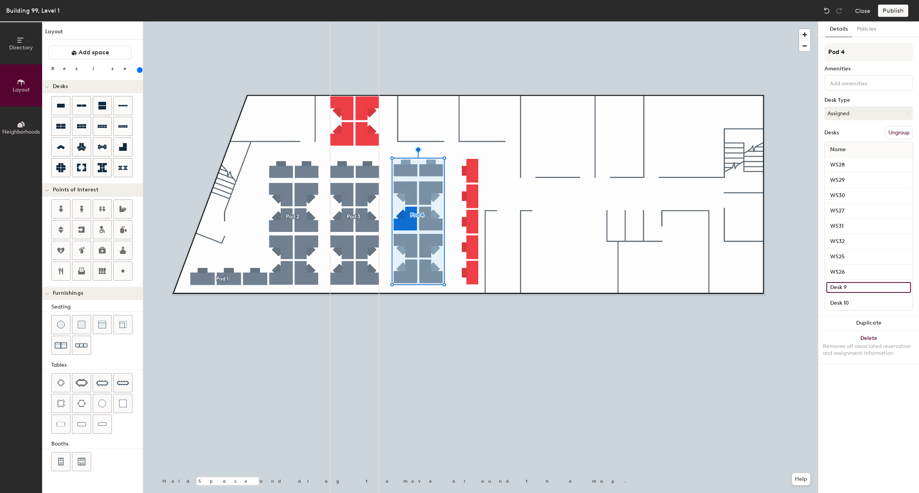
click at [844, 286] on input "Desk 9" at bounding box center [868, 287] width 85 height 11
type input "WS24"
click at [837, 302] on input "Desk 10" at bounding box center [868, 303] width 85 height 11
type input "WS33"
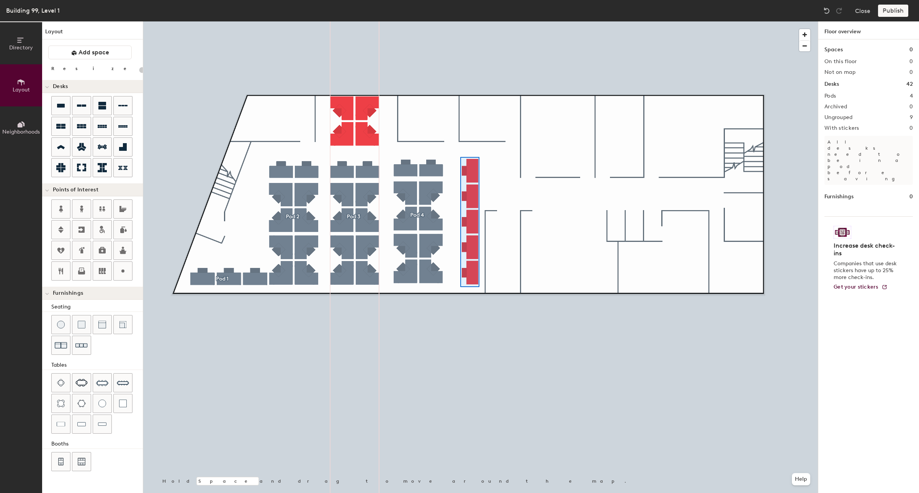
type input "240"
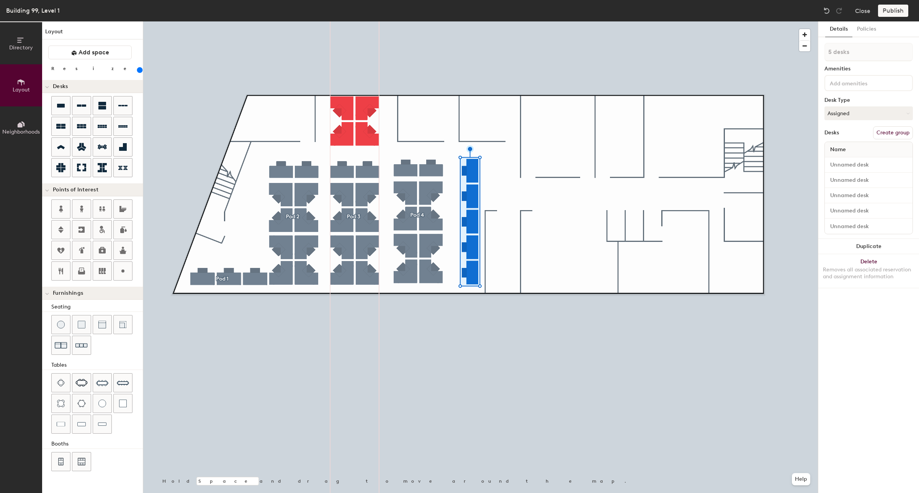
click at [896, 132] on button "Create group" at bounding box center [893, 132] width 40 height 13
click at [851, 167] on input "Desk 1" at bounding box center [868, 165] width 85 height 11
type input "WS38"
click at [849, 180] on input "Desk 2" at bounding box center [868, 180] width 85 height 11
type input "WS37"
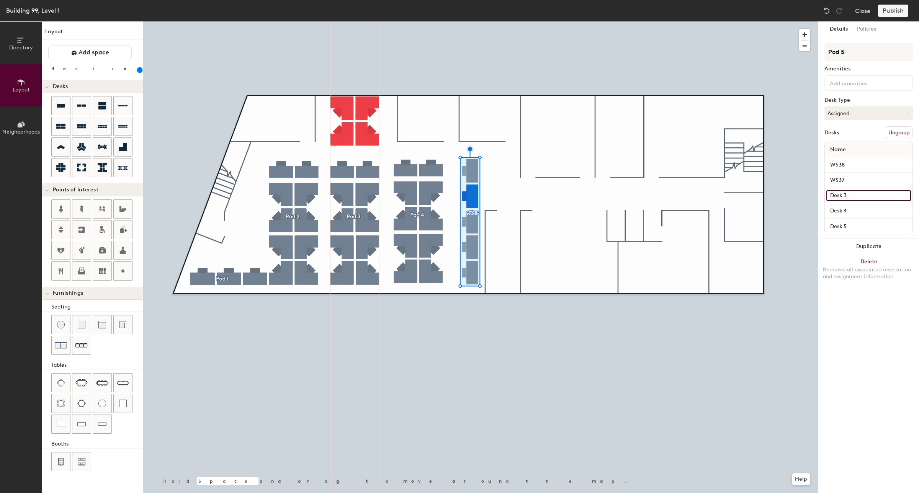
click at [847, 196] on input "Desk 3" at bounding box center [868, 195] width 85 height 11
type input "WS36"
click at [842, 208] on input "Desk 4" at bounding box center [868, 211] width 85 height 11
type input "WS35"
click at [841, 224] on input "Desk 5" at bounding box center [868, 226] width 85 height 11
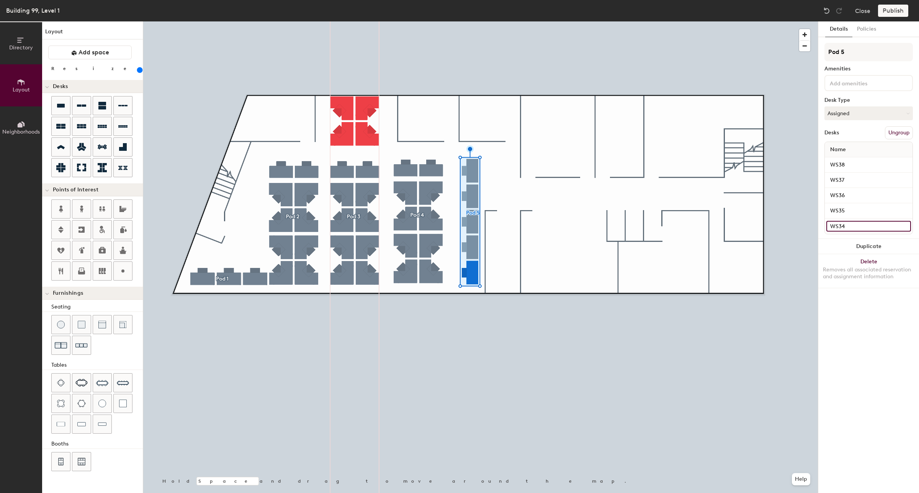
type input "WS34"
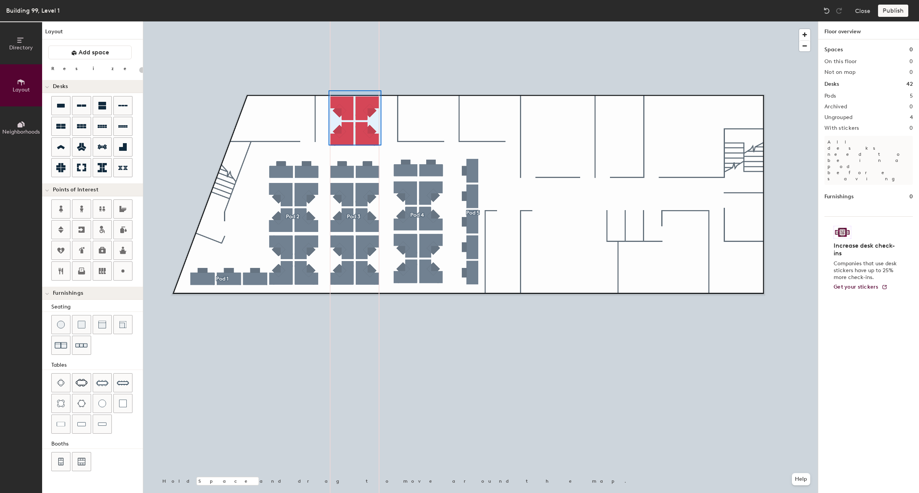
type input "240"
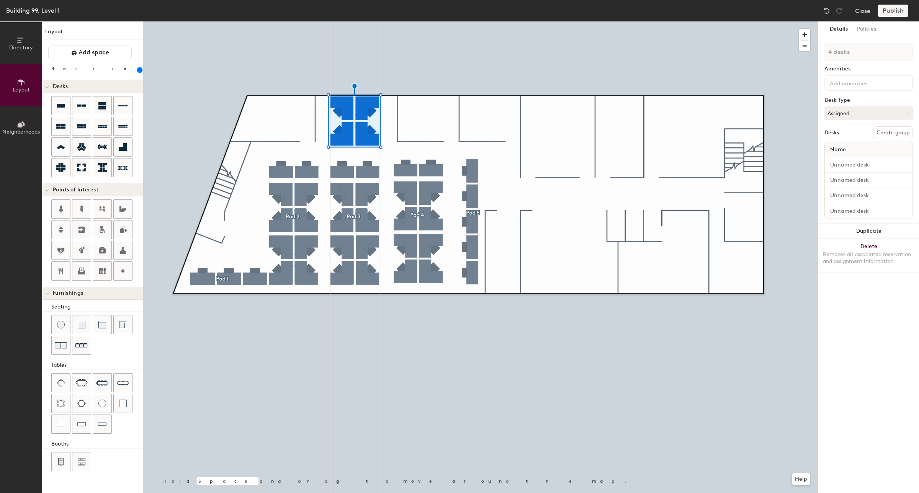
click at [887, 133] on button "Create group" at bounding box center [893, 132] width 40 height 13
click at [839, 151] on span "Name" at bounding box center [837, 150] width 23 height 14
click at [841, 166] on input "Desk 1" at bounding box center [868, 165] width 85 height 11
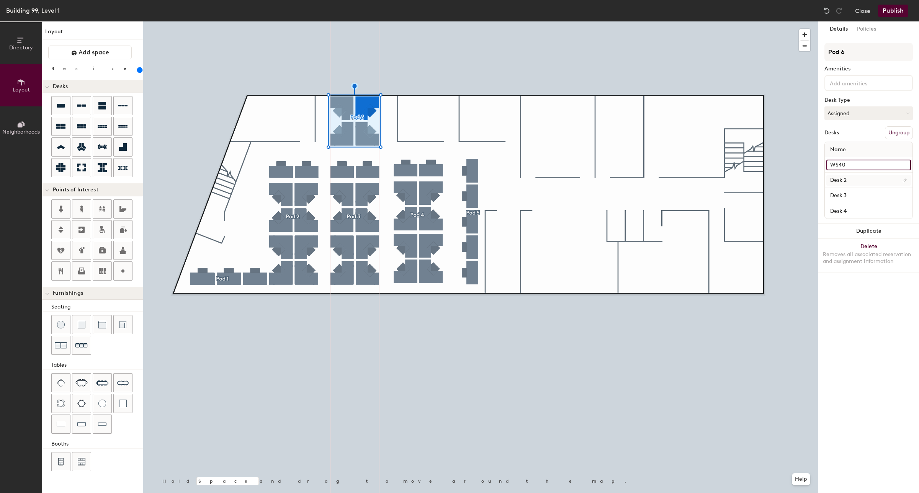
type input "WS40"
click at [839, 179] on input "Desk 2" at bounding box center [868, 180] width 85 height 11
type input "WS41"
click at [843, 192] on input "Desk 3" at bounding box center [868, 195] width 85 height 11
type input "WS39"
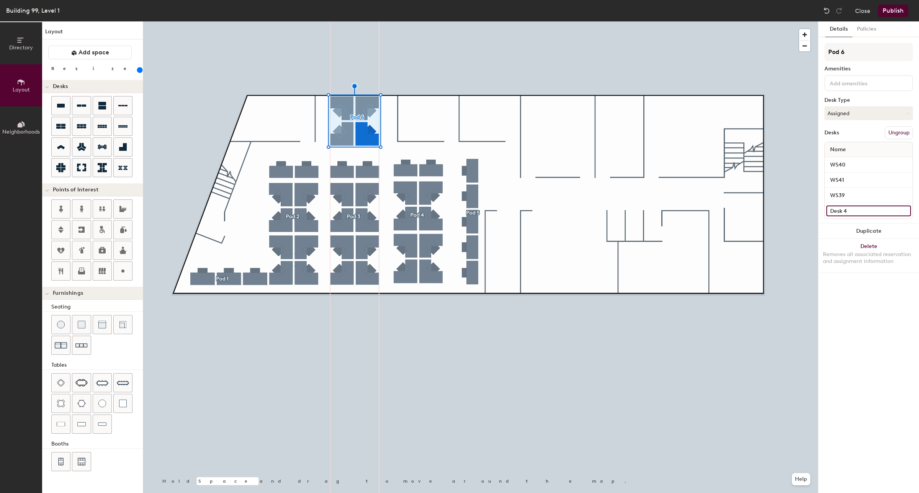
click at [839, 212] on input "Desk 4" at bounding box center [868, 211] width 85 height 11
type input "WS42"
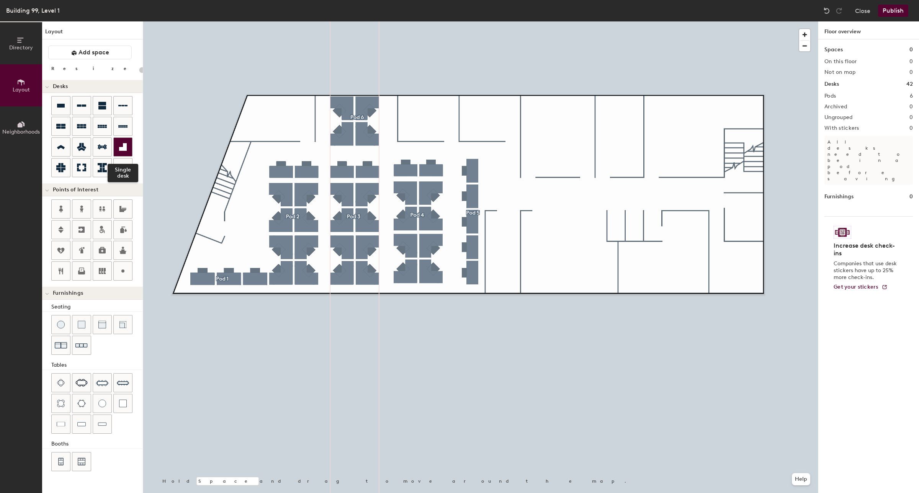
click at [121, 145] on icon at bounding box center [122, 146] width 9 height 9
type input "240"
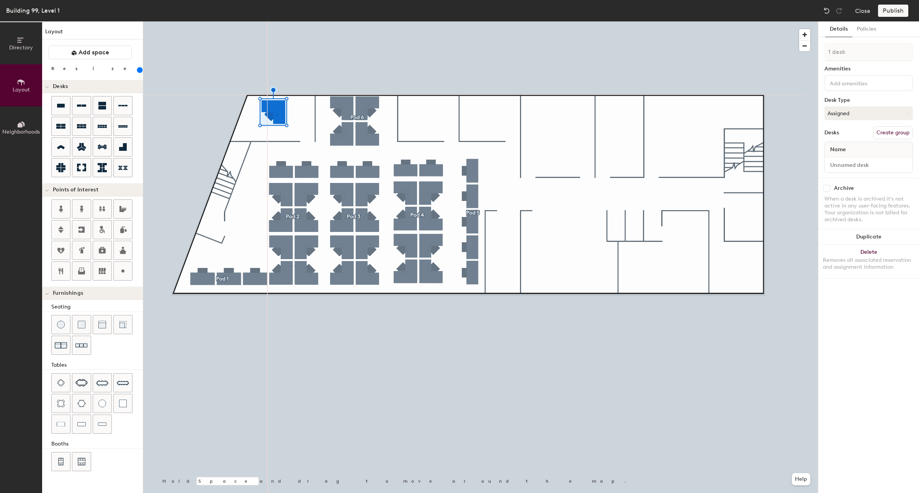
click at [888, 134] on button "Create group" at bounding box center [893, 132] width 40 height 13
click at [849, 163] on input "Desk 1" at bounding box center [868, 165] width 85 height 11
type input "WS45"
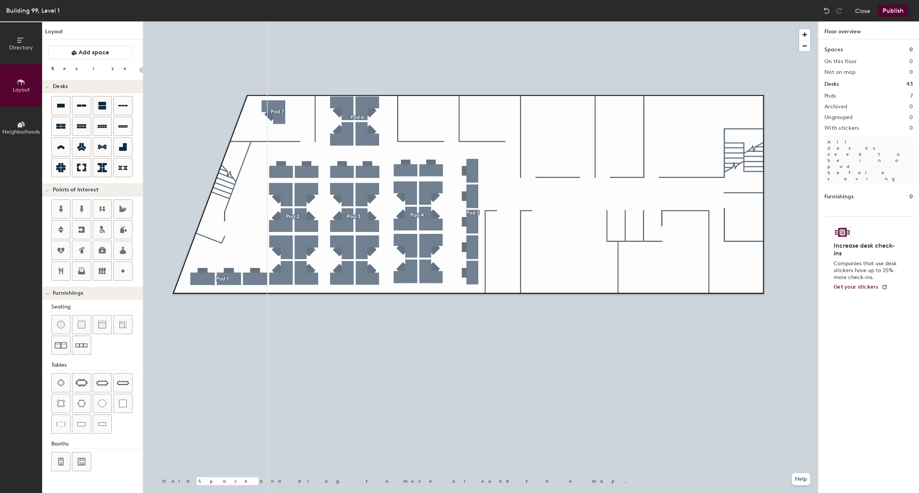
type input "20"
type input "240"
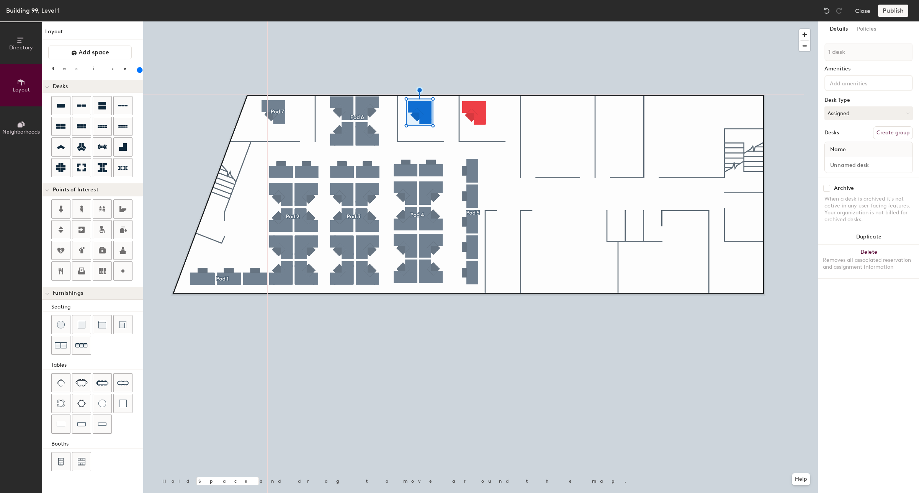
click at [889, 131] on button "Create group" at bounding box center [893, 132] width 40 height 13
click at [850, 163] on input "Desk 1" at bounding box center [868, 165] width 85 height 11
click at [867, 170] on div "Desk 1" at bounding box center [868, 165] width 85 height 11
click at [904, 162] on input "Desk 1" at bounding box center [868, 165] width 85 height 11
drag, startPoint x: 876, startPoint y: 162, endPoint x: 820, endPoint y: 165, distance: 56.8
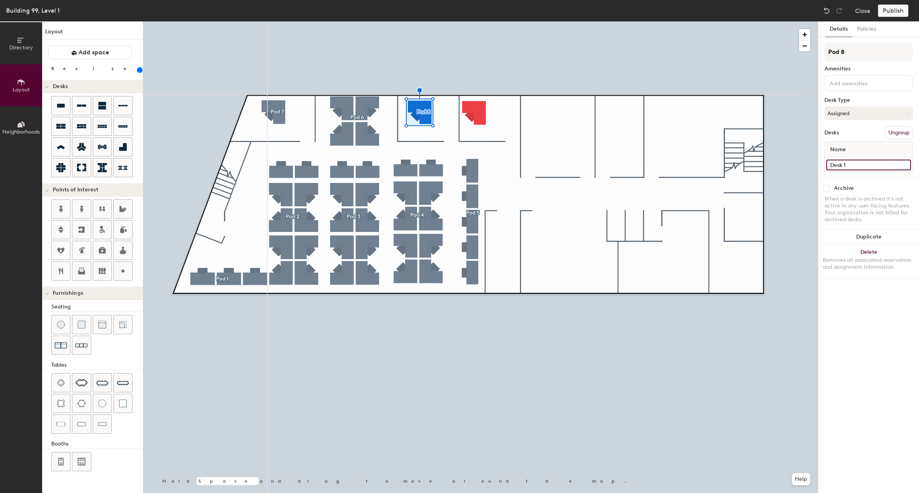
click at [820, 165] on div "Details Policies Pod 8 Amenities Desk Type Assigned Desks Ungroup Name Desk 1 A…" at bounding box center [868, 257] width 101 height 472
type input "WS44"
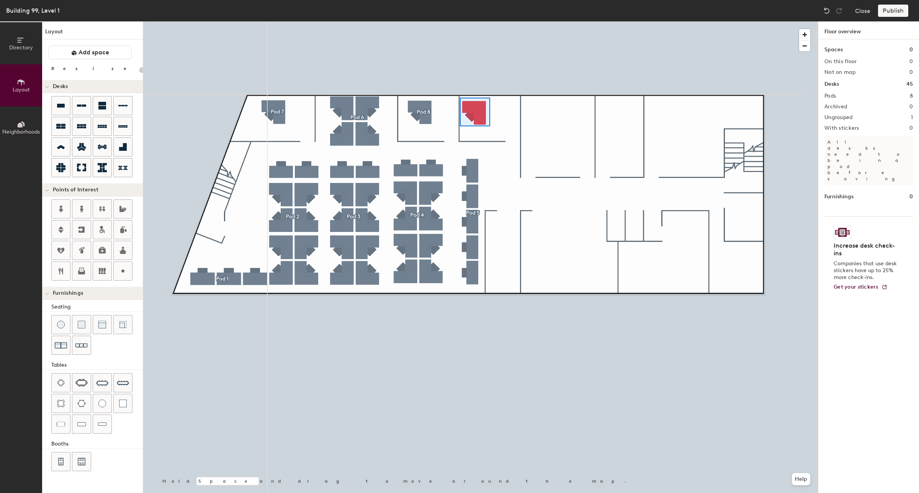
type input "240"
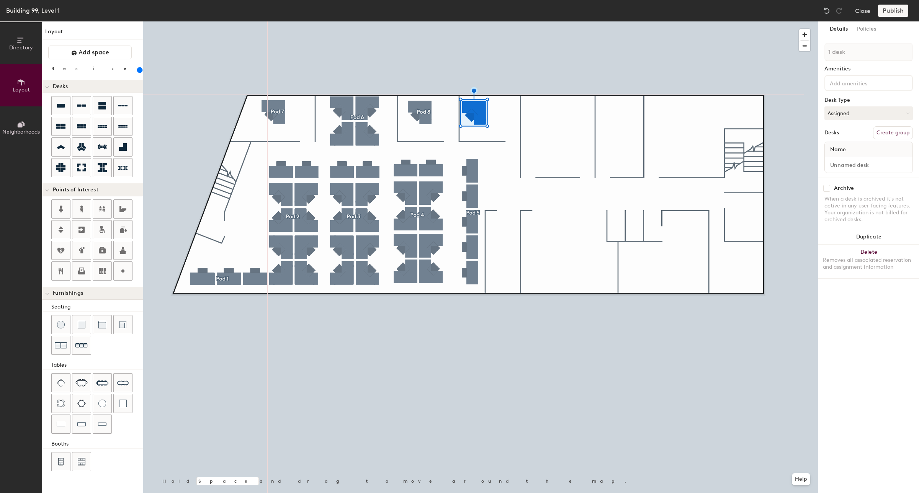
click at [888, 130] on button "Create group" at bounding box center [893, 132] width 40 height 13
click at [854, 165] on input "Desk 1" at bounding box center [868, 165] width 85 height 11
click at [856, 164] on input "Desk 1" at bounding box center [868, 165] width 85 height 11
drag, startPoint x: 856, startPoint y: 164, endPoint x: 825, endPoint y: 161, distance: 31.1
click at [825, 161] on div "Desk 1" at bounding box center [869, 164] width 88 height 15
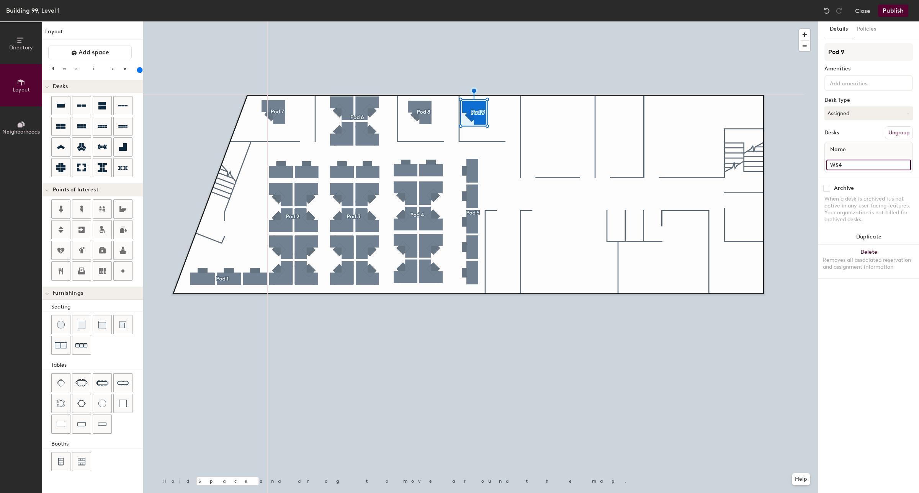
type input "WS43"
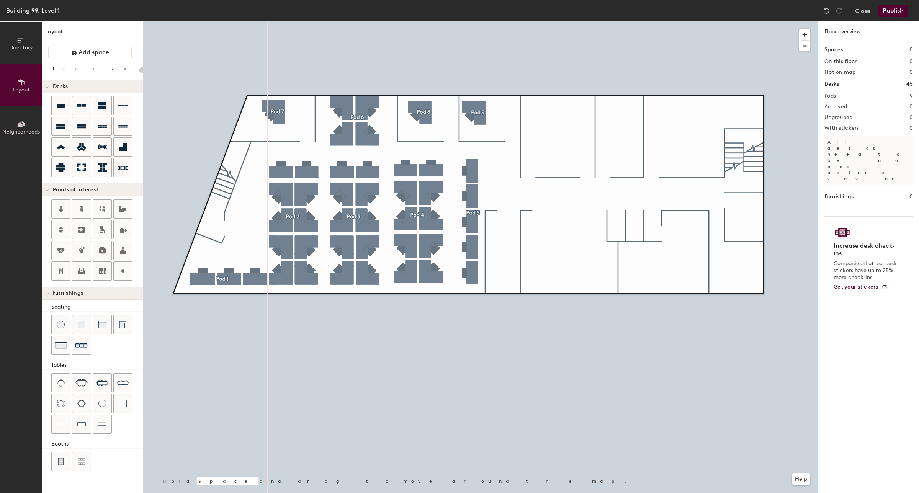
click at [892, 8] on button "Publish" at bounding box center [893, 11] width 30 height 12
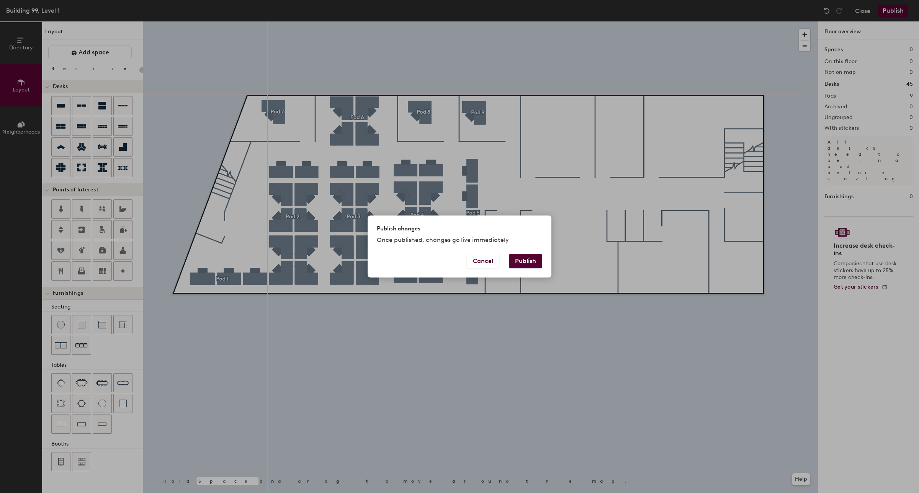
click at [525, 264] on button "Publish" at bounding box center [525, 261] width 33 height 15
type input "20"
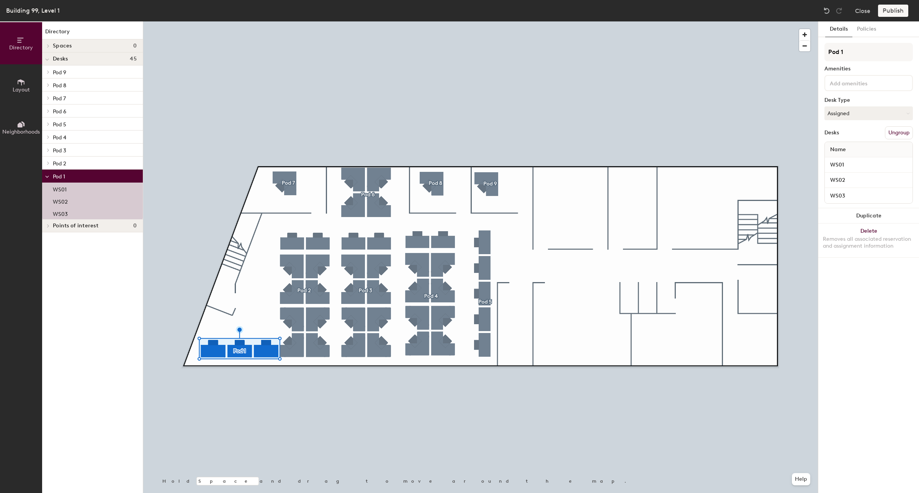
click at [58, 175] on span "Pod 1" at bounding box center [59, 176] width 12 height 7
click at [45, 60] on icon at bounding box center [47, 59] width 4 height 3
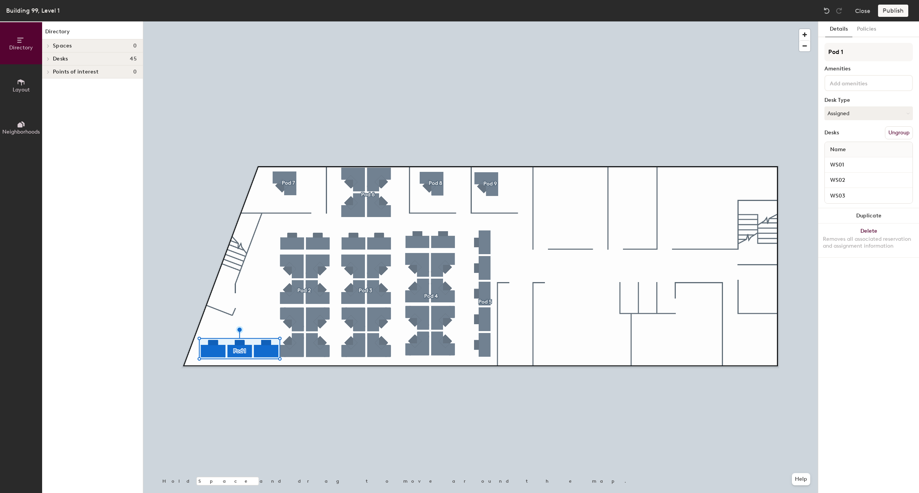
click at [45, 60] on div at bounding box center [47, 58] width 10 height 13
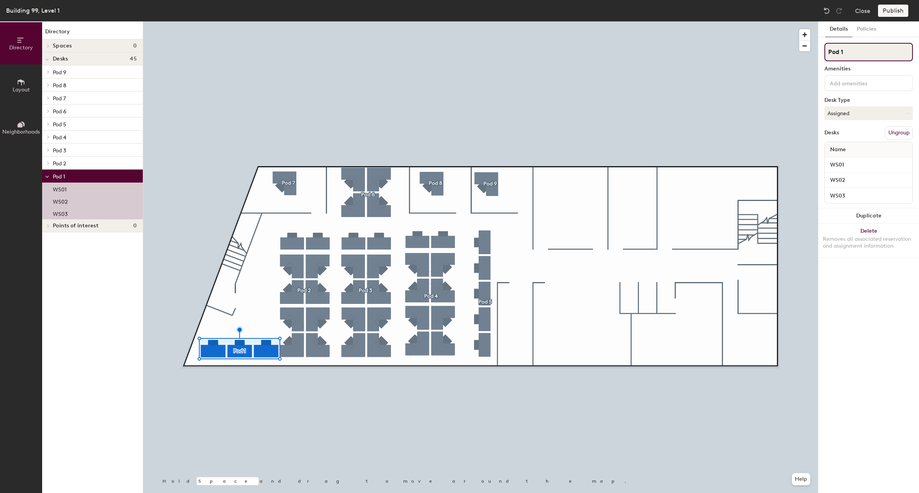
click at [849, 52] on input "Pod 1" at bounding box center [869, 52] width 88 height 18
drag, startPoint x: 849, startPoint y: 52, endPoint x: 820, endPoint y: 50, distance: 29.2
click at [820, 50] on div "Details Policies Pod 1 Amenities Desk Type Assigned Desks Ungroup Name WS01 WS0…" at bounding box center [868, 257] width 101 height 472
click at [808, 52] on div "Directory Layout Neighborhoods Directory Spaces 0 Desks 45 Pod 9 WS43 Pod 8 WS4…" at bounding box center [459, 257] width 919 height 472
click at [45, 177] on icon at bounding box center [47, 176] width 4 height 3
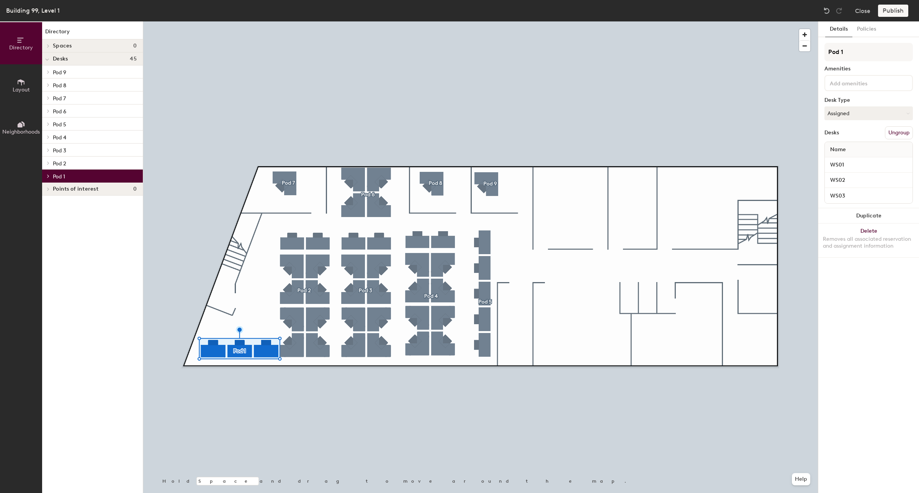
click at [45, 177] on span at bounding box center [47, 176] width 7 height 4
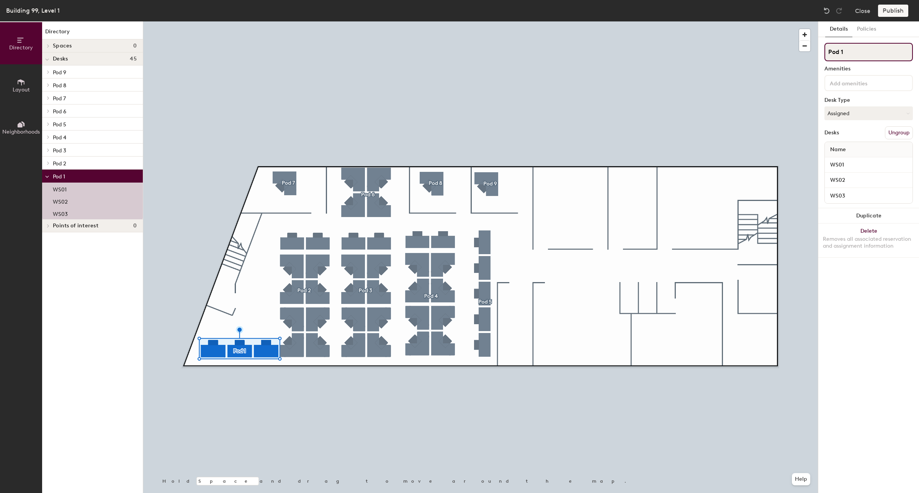
drag, startPoint x: 850, startPoint y: 51, endPoint x: 825, endPoint y: 52, distance: 25.7
click at [825, 52] on input "Pod 1" at bounding box center [869, 52] width 88 height 18
click at [896, 132] on button "Ungroup" at bounding box center [899, 132] width 28 height 13
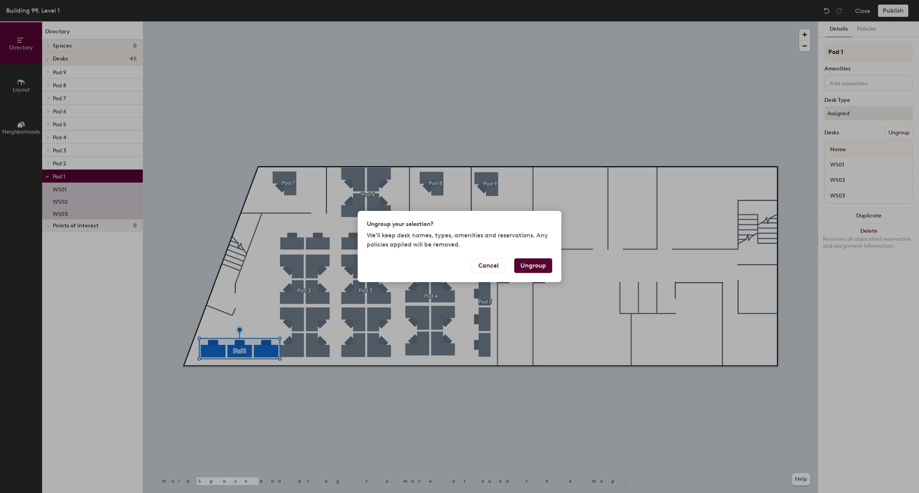
click at [529, 265] on button "Ungroup" at bounding box center [533, 266] width 38 height 15
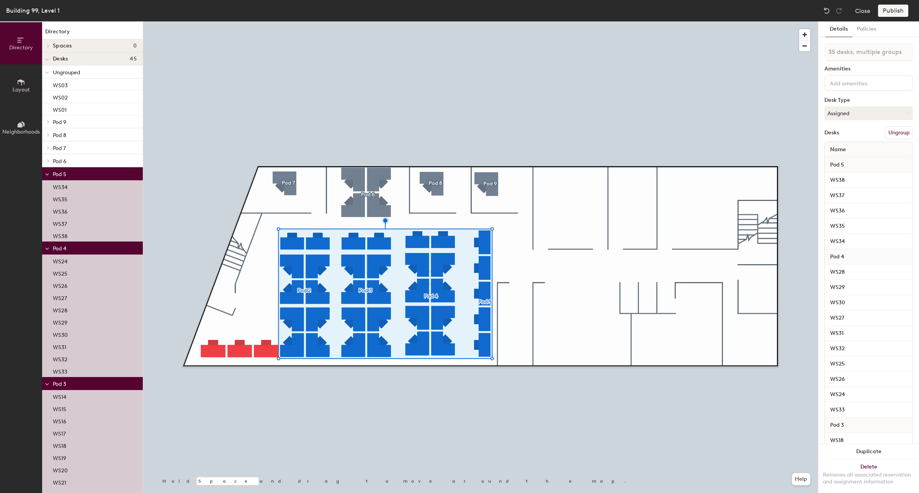
click at [894, 130] on button "Ungroup" at bounding box center [899, 132] width 28 height 13
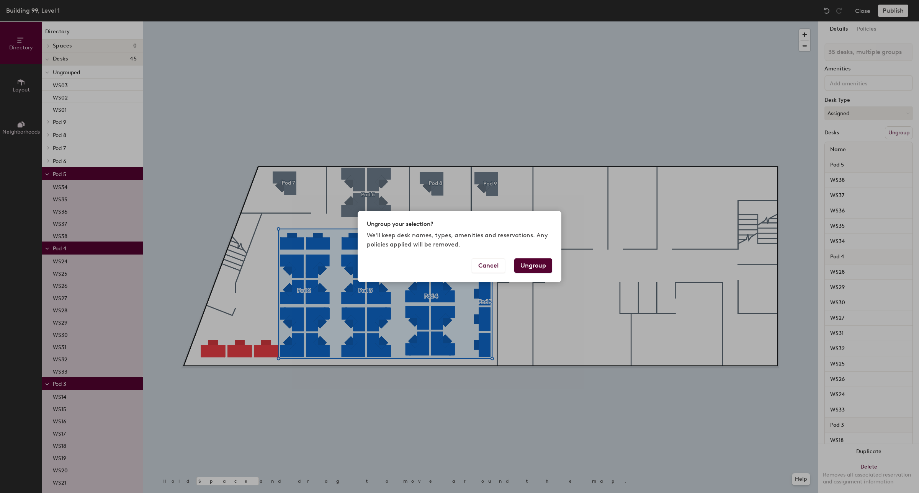
click at [535, 265] on button "Ungroup" at bounding box center [533, 266] width 38 height 15
type input "35 desks"
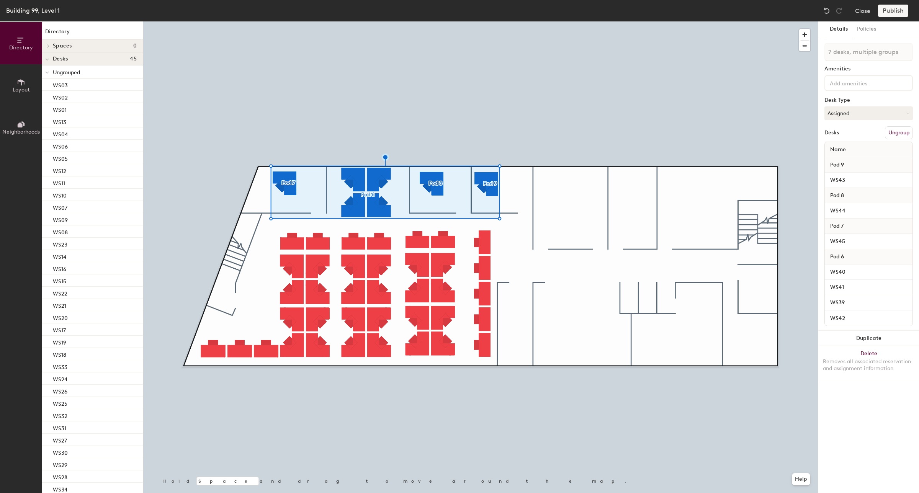
click at [903, 132] on button "Ungroup" at bounding box center [899, 132] width 28 height 13
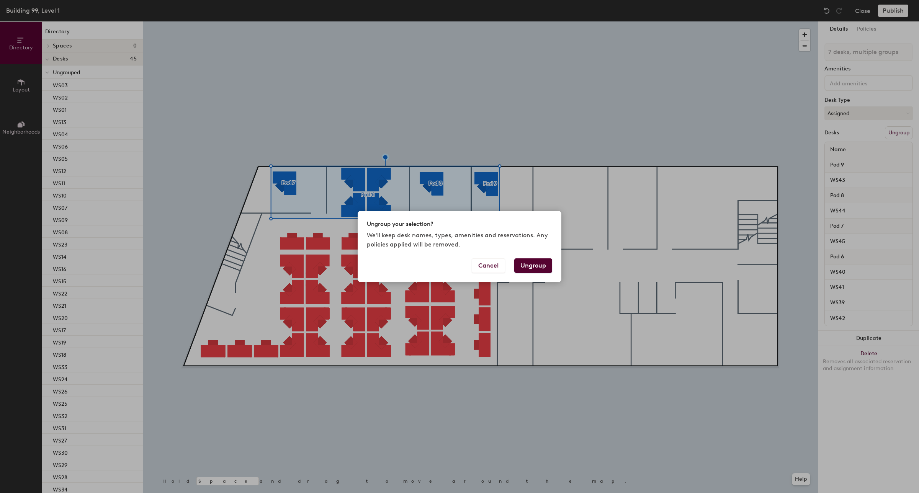
click at [533, 266] on button "Ungroup" at bounding box center [533, 266] width 38 height 15
type input "7 desks"
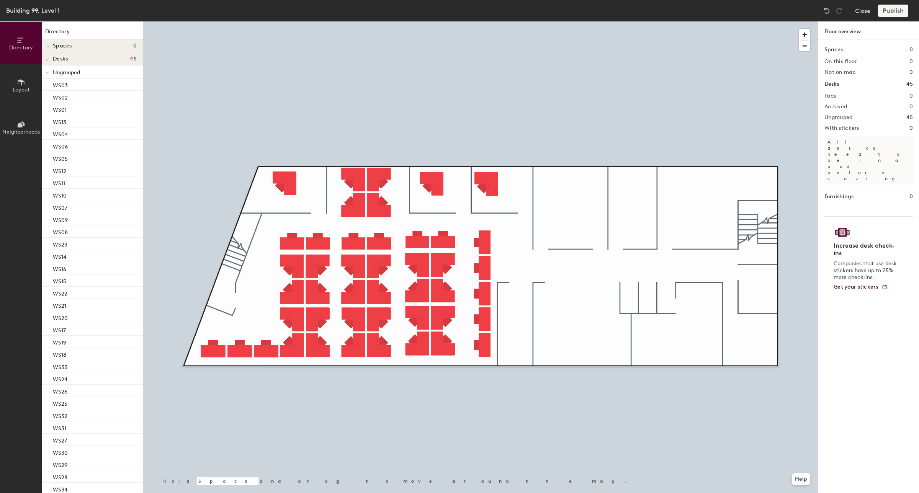
click at [892, 11] on div "Publish" at bounding box center [895, 11] width 35 height 12
click at [889, 9] on div "Publish" at bounding box center [895, 11] width 35 height 12
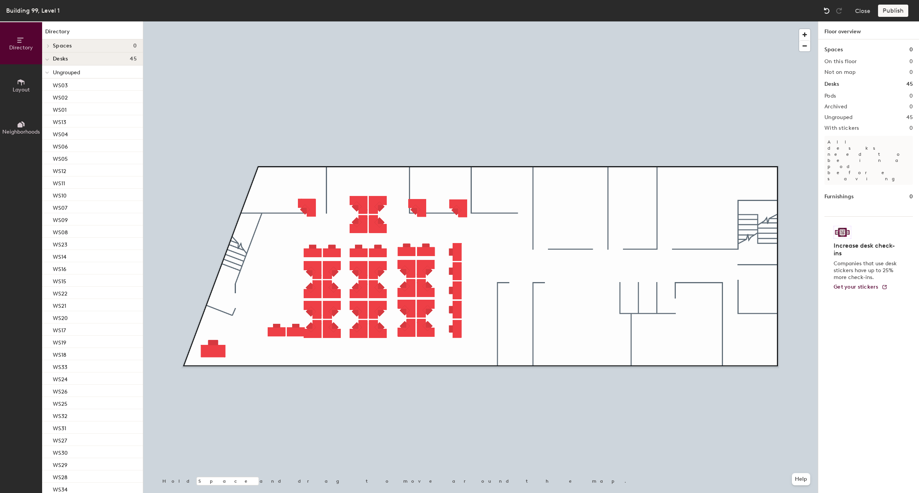
click at [828, 11] on img at bounding box center [827, 11] width 8 height 8
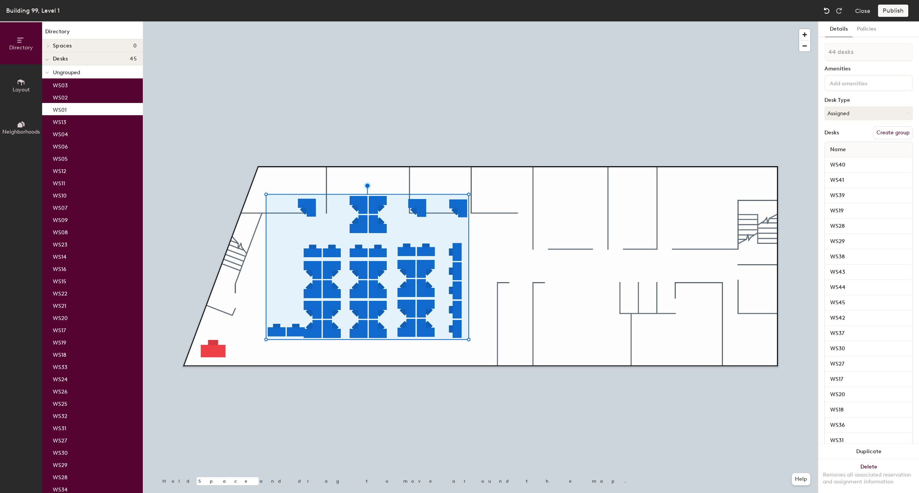
click at [826, 10] on img at bounding box center [827, 11] width 8 height 8
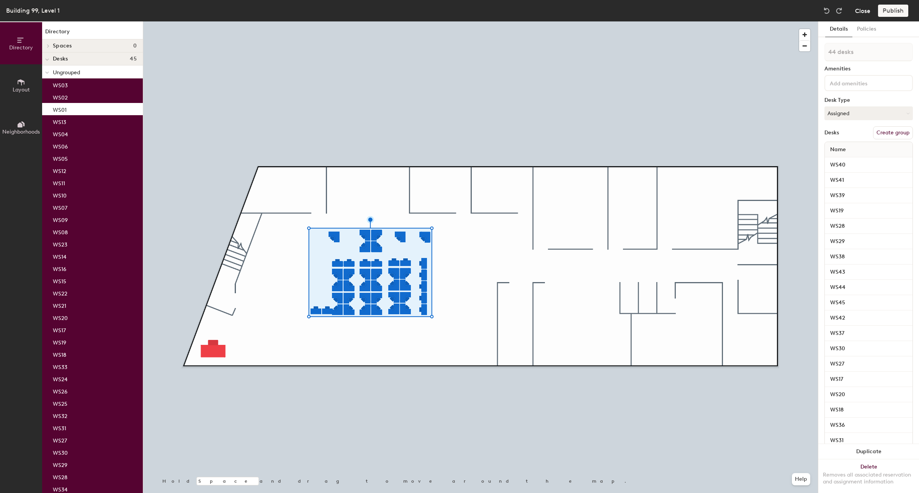
click at [864, 10] on button "Close" at bounding box center [862, 11] width 15 height 12
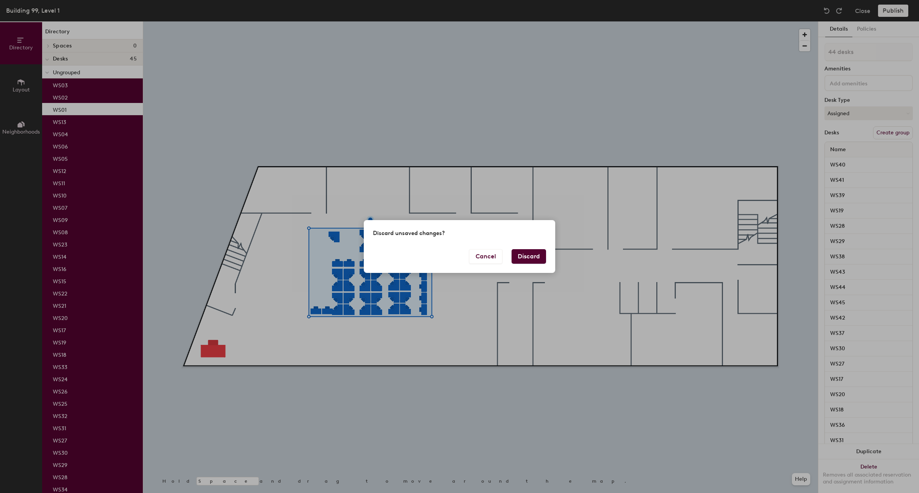
click at [525, 255] on button "Discard" at bounding box center [529, 256] width 34 height 15
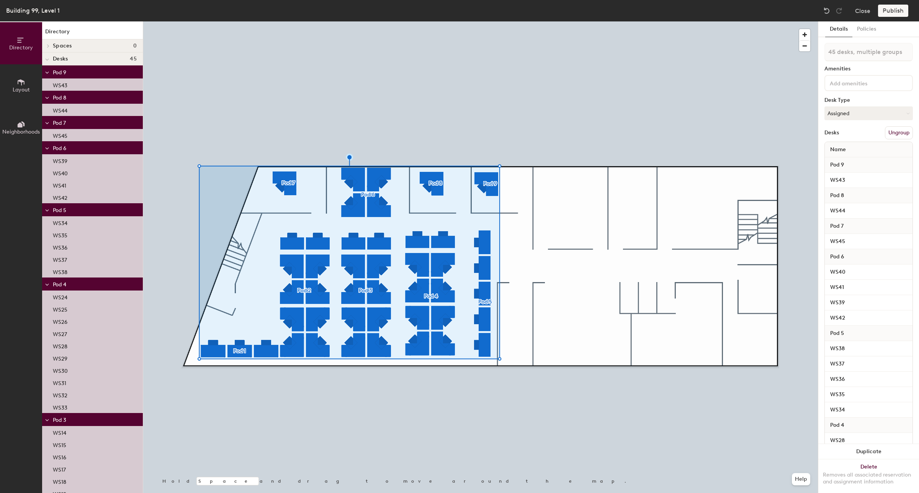
click at [894, 131] on button "Ungroup" at bounding box center [899, 132] width 28 height 13
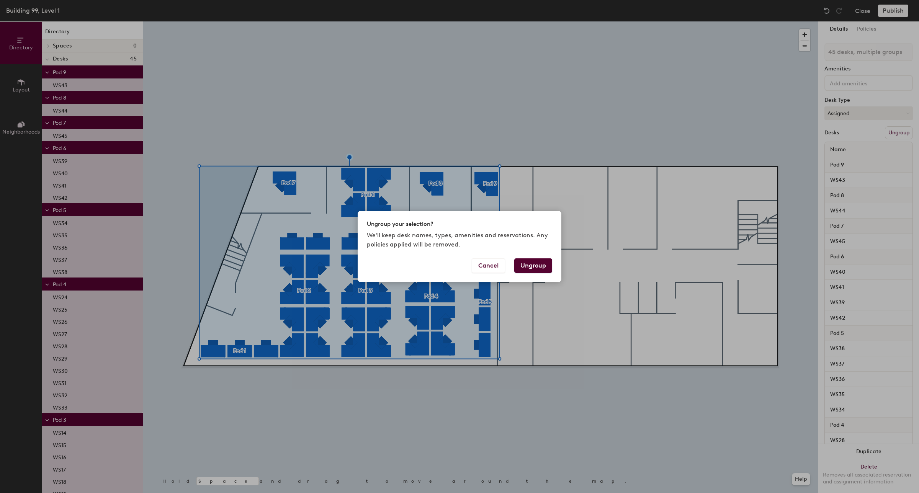
click at [530, 266] on button "Ungroup" at bounding box center [533, 266] width 38 height 15
type input "45 desks"
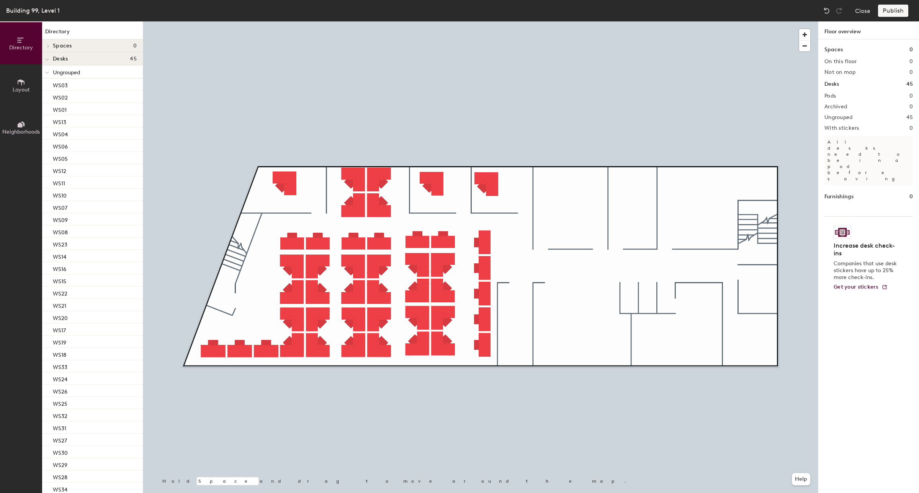
click at [890, 10] on div "Publish" at bounding box center [895, 11] width 35 height 12
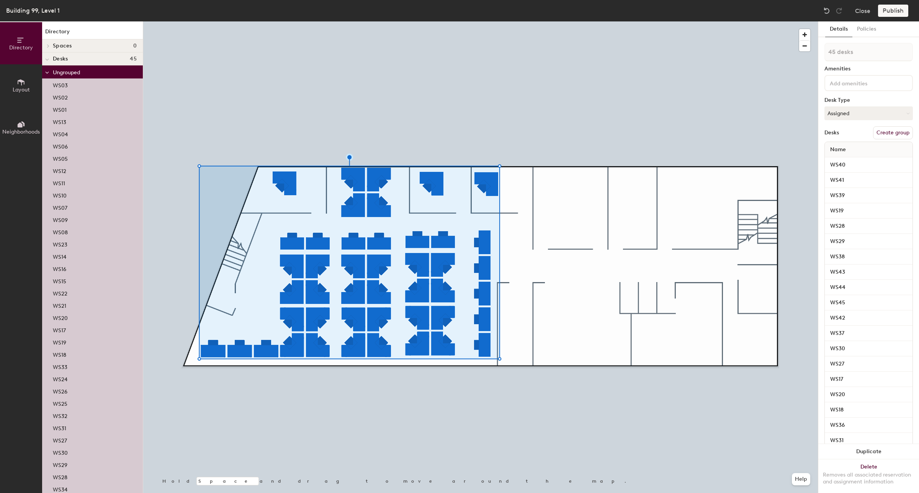
click at [882, 132] on button "Create group" at bounding box center [893, 132] width 40 height 13
click at [894, 8] on button "Publish" at bounding box center [893, 11] width 30 height 12
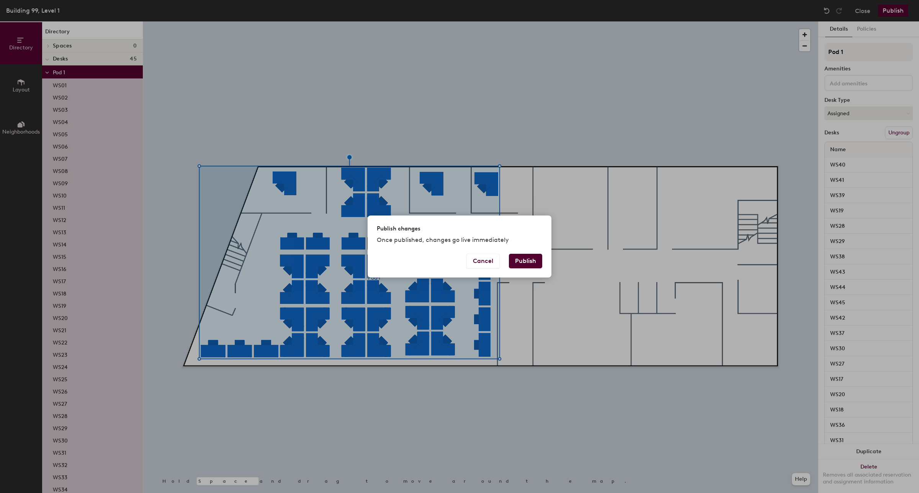
click at [522, 257] on button "Publish" at bounding box center [525, 261] width 33 height 15
